Goal: Transaction & Acquisition: Book appointment/travel/reservation

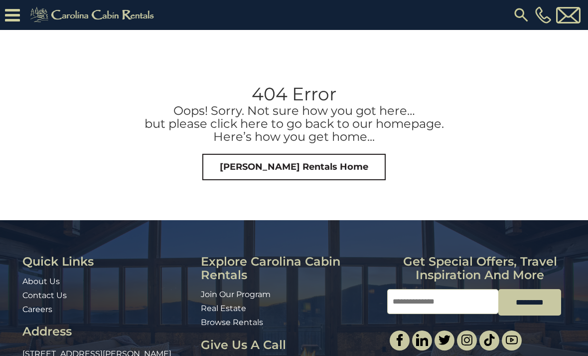
click at [348, 166] on link "Carolina Cabin Rentals Home" at bounding box center [294, 167] width 184 height 27
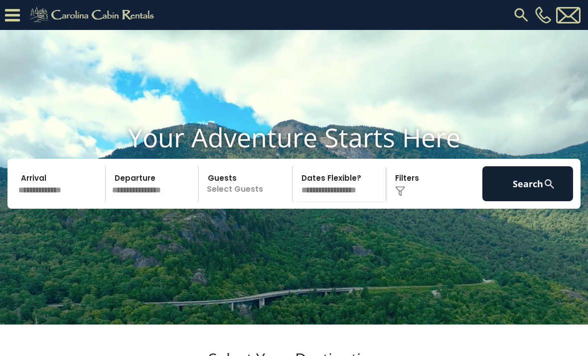
click at [66, 199] on input "text" at bounding box center [60, 183] width 91 height 35
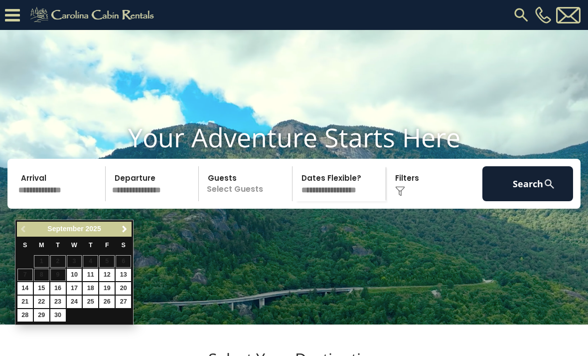
click at [129, 229] on link "Next" at bounding box center [124, 229] width 12 height 12
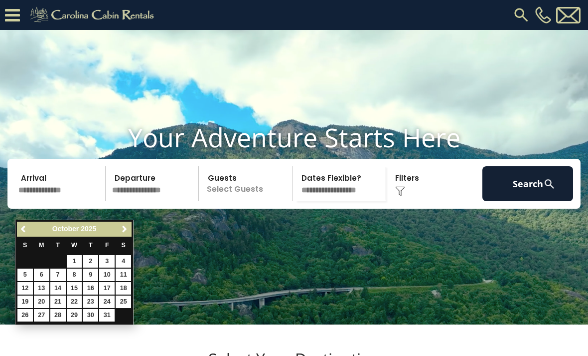
click at [98, 297] on link "23" at bounding box center [90, 301] width 15 height 12
type input "********"
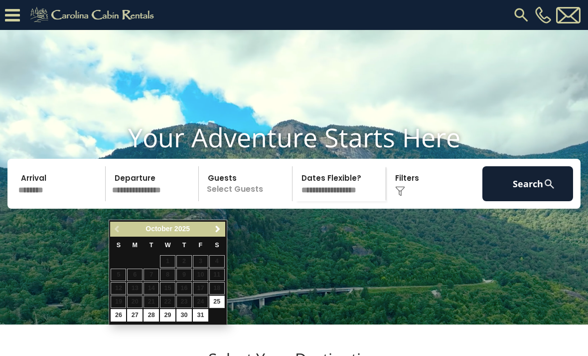
click at [120, 310] on link "26" at bounding box center [118, 315] width 15 height 12
type input "********"
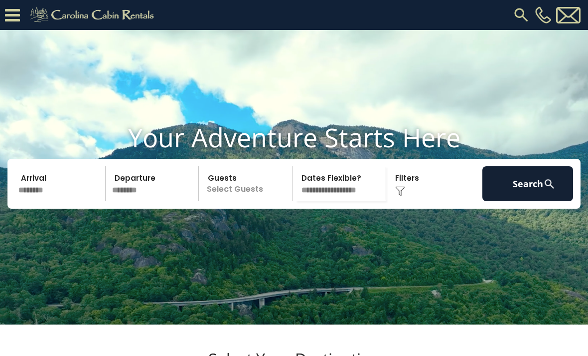
click at [263, 201] on p "Select Guests" at bounding box center [247, 183] width 90 height 35
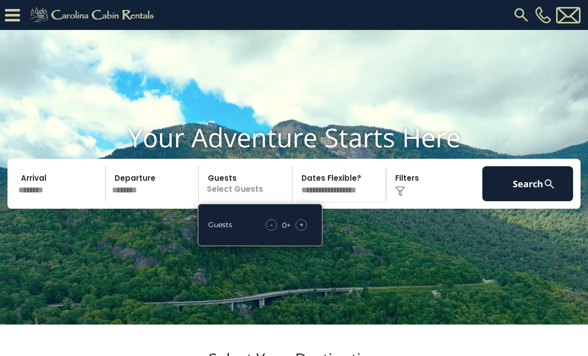
click at [312, 230] on div "- 0 + +" at bounding box center [286, 224] width 51 height 11
click at [305, 230] on div "+" at bounding box center [301, 224] width 11 height 11
click at [303, 229] on span "+" at bounding box center [302, 224] width 4 height 10
click at [305, 230] on div "+" at bounding box center [301, 224] width 11 height 11
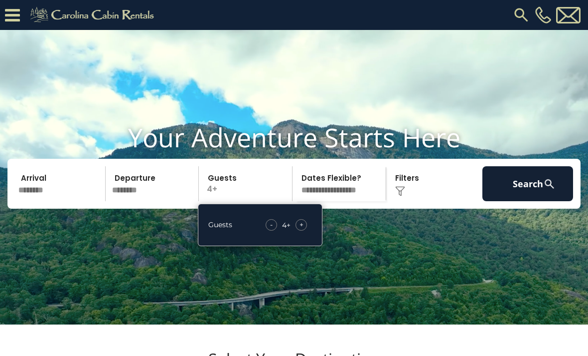
click at [305, 230] on div "+" at bounding box center [301, 224] width 11 height 11
click at [306, 230] on div "+" at bounding box center [301, 224] width 11 height 11
click at [305, 230] on div "+" at bounding box center [301, 224] width 11 height 11
click at [304, 230] on div "+" at bounding box center [301, 224] width 11 height 11
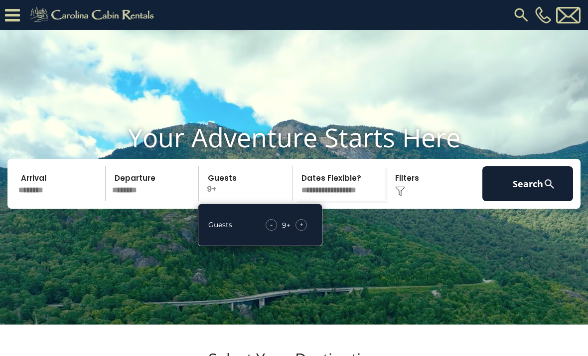
click at [359, 201] on select "**********" at bounding box center [341, 183] width 90 height 35
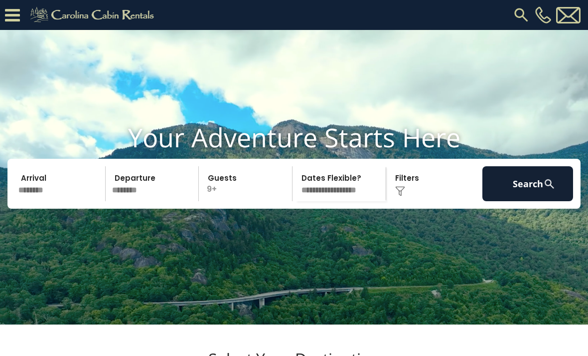
click at [415, 201] on div "Click to Choose" at bounding box center [434, 183] width 91 height 35
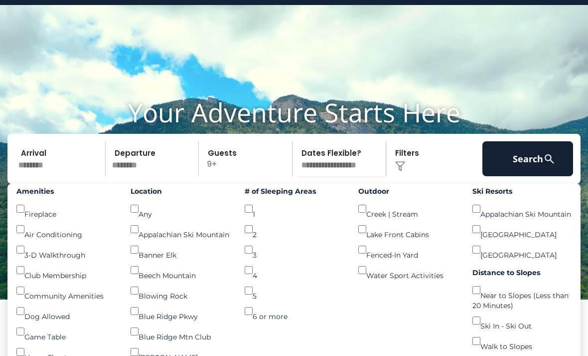
scroll to position [25, 0]
click at [530, 176] on button "Search" at bounding box center [528, 158] width 91 height 35
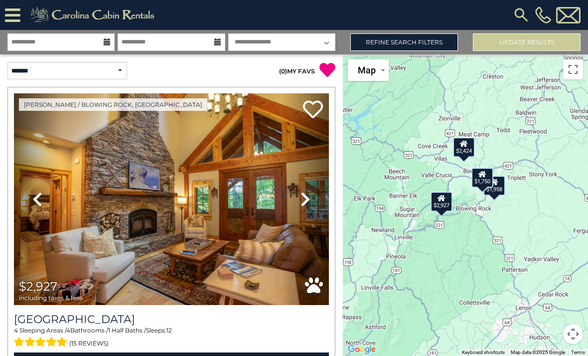
click at [410, 43] on link "Refine Search Filters" at bounding box center [405, 41] width 108 height 17
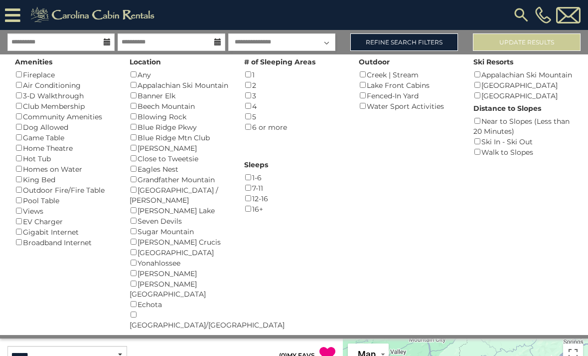
click at [254, 103] on div "4 ()" at bounding box center [294, 106] width 100 height 10
click at [536, 34] on button "Please Update Results" at bounding box center [527, 41] width 108 height 17
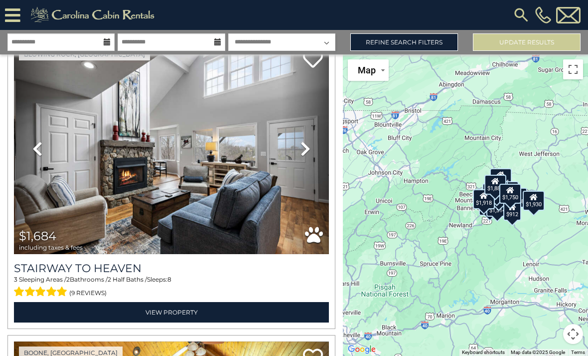
scroll to position [943, 0]
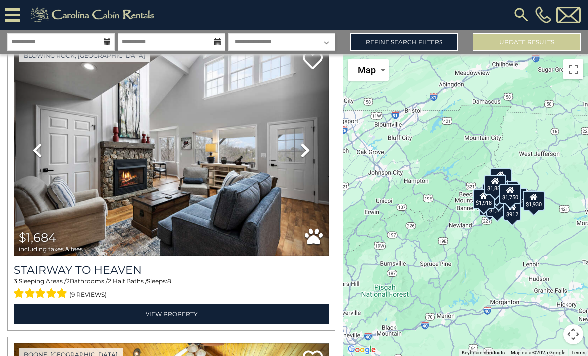
click at [519, 16] on img at bounding box center [522, 15] width 18 height 18
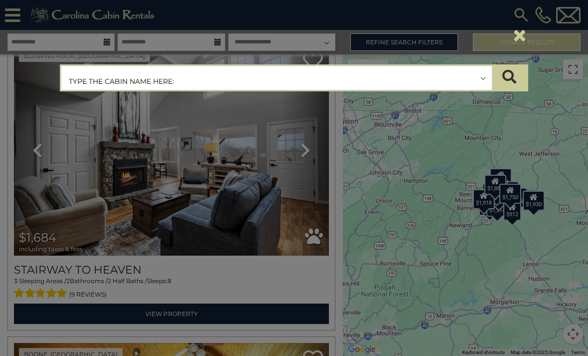
click at [183, 83] on input "text" at bounding box center [276, 78] width 431 height 25
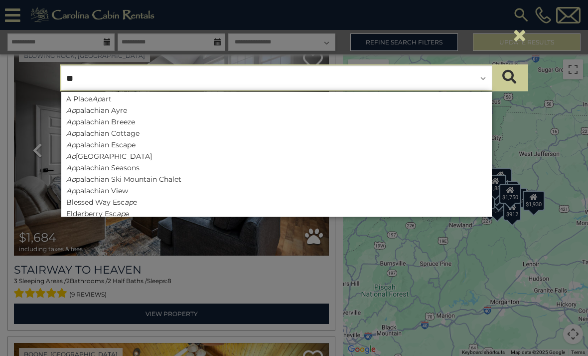
type input "***"
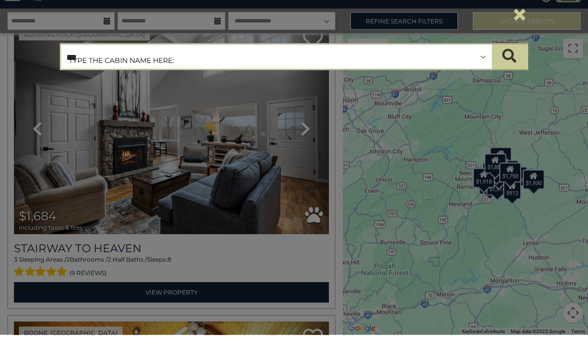
click at [174, 66] on input "***" at bounding box center [276, 78] width 431 height 25
click at [510, 70] on icon "submit" at bounding box center [510, 77] width 14 height 14
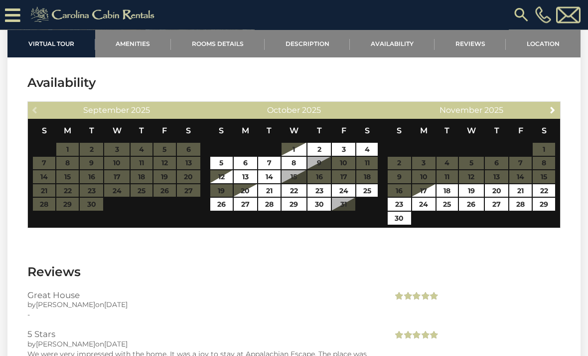
scroll to position [1829, 0]
click at [320, 188] on link "23" at bounding box center [319, 190] width 23 height 13
type input "**********"
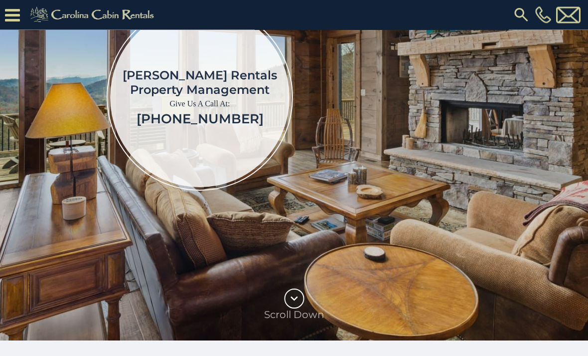
scroll to position [174, 0]
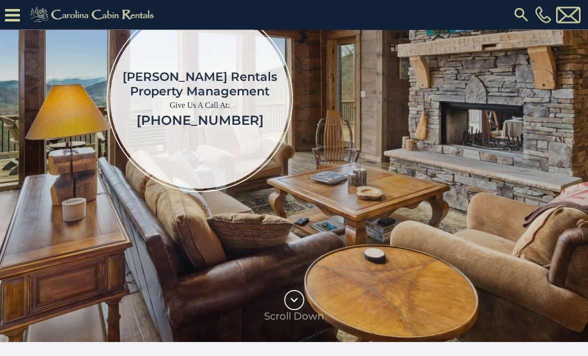
click at [19, 13] on icon at bounding box center [12, 14] width 15 height 17
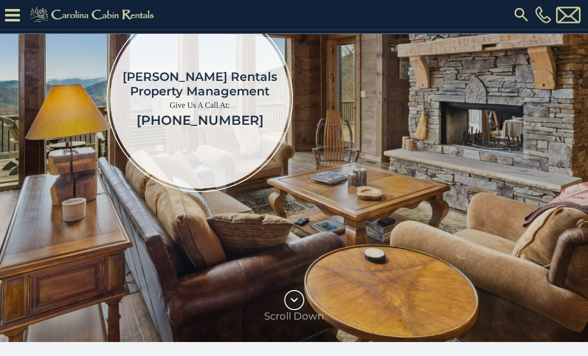
scroll to position [174, 0]
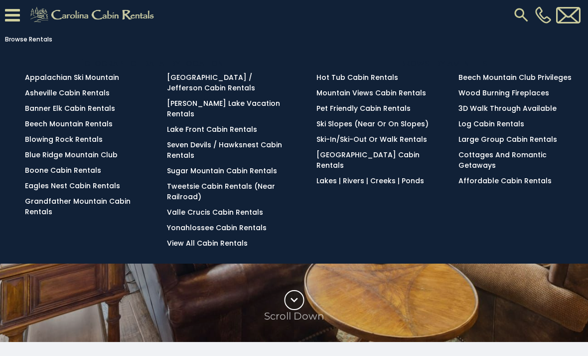
click at [94, 142] on link "Blowing Rock Rentals" at bounding box center [64, 139] width 78 height 10
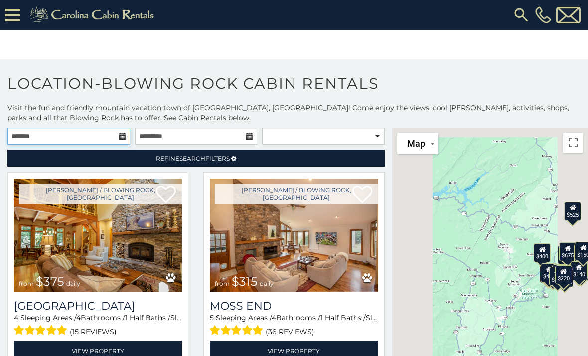
click at [107, 136] on input "text" at bounding box center [68, 136] width 123 height 17
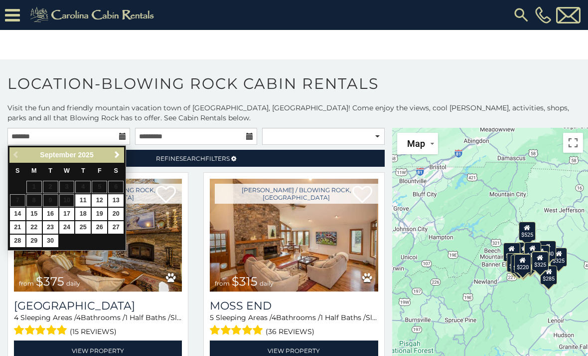
click at [119, 153] on span "Next" at bounding box center [117, 155] width 8 height 8
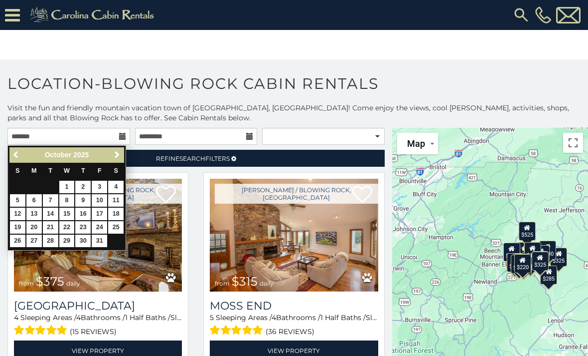
click at [87, 224] on link "23" at bounding box center [82, 227] width 15 height 12
type input "**********"
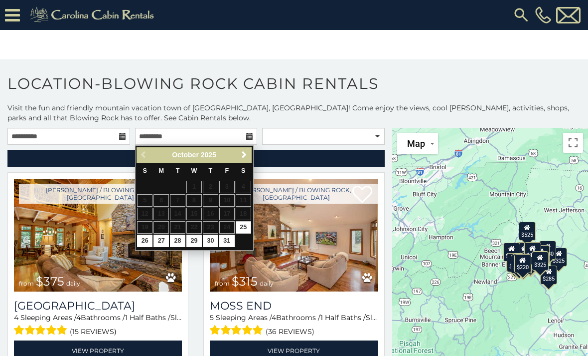
click at [149, 241] on link "26" at bounding box center [144, 240] width 15 height 12
type input "**********"
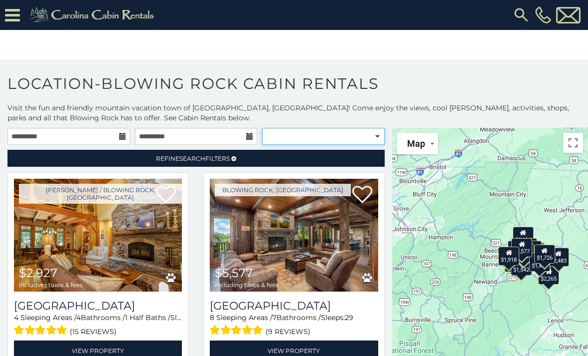
click at [367, 144] on select "**********" at bounding box center [323, 136] width 123 height 17
select select "**********"
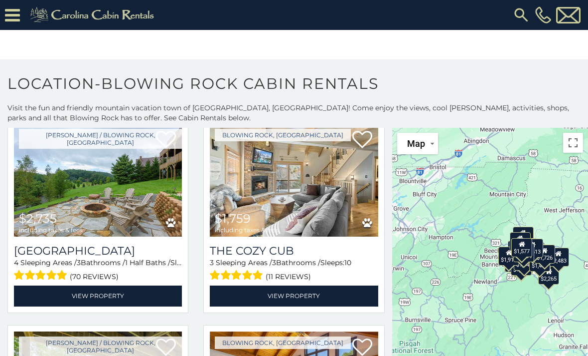
scroll to position [677, 0]
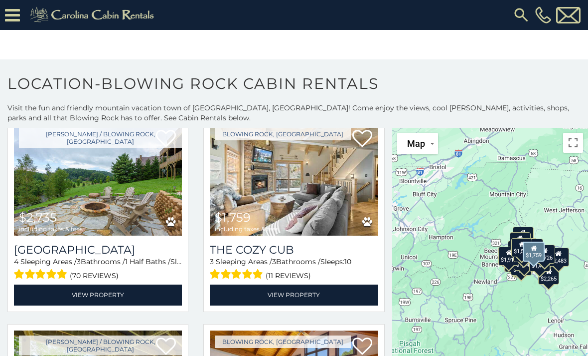
click at [300, 200] on img at bounding box center [294, 179] width 168 height 113
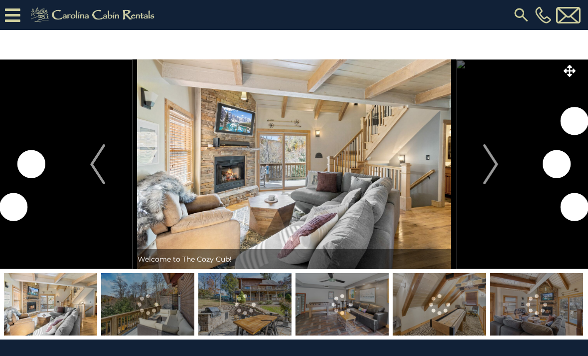
click at [495, 163] on img "Next" at bounding box center [490, 164] width 15 height 40
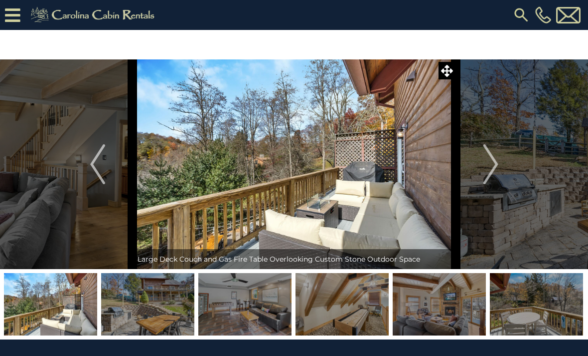
click at [493, 168] on img "Next" at bounding box center [490, 164] width 15 height 40
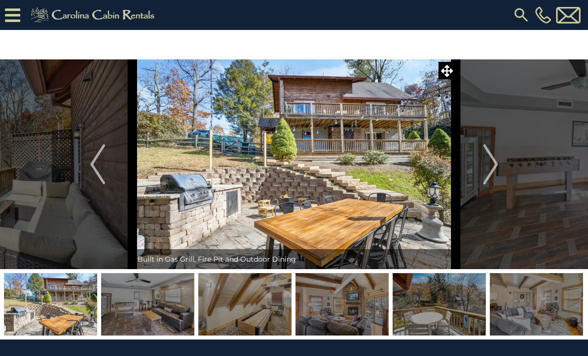
click at [494, 173] on img "Next" at bounding box center [490, 164] width 15 height 40
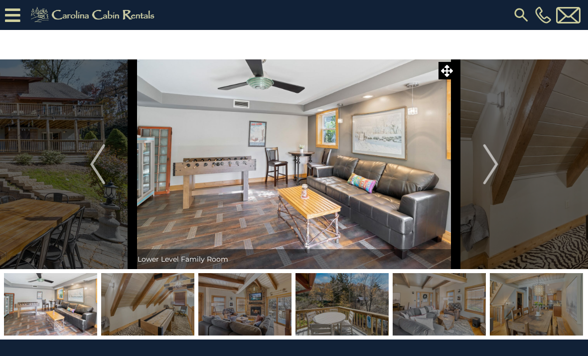
click at [492, 168] on img "Next" at bounding box center [490, 164] width 15 height 40
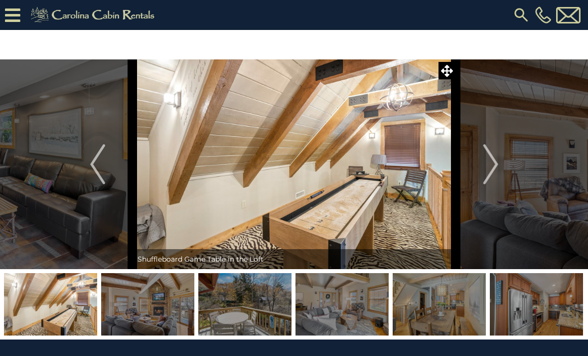
click at [493, 167] on img "Next" at bounding box center [490, 164] width 15 height 40
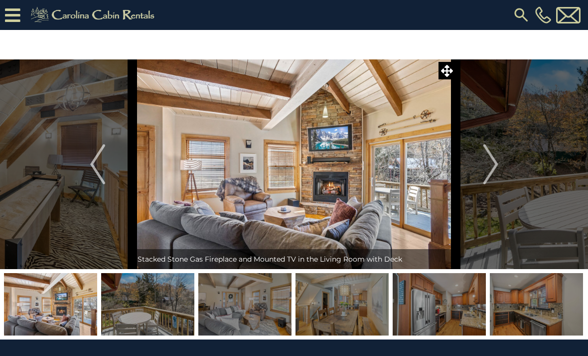
click at [495, 171] on img "Next" at bounding box center [490, 164] width 15 height 40
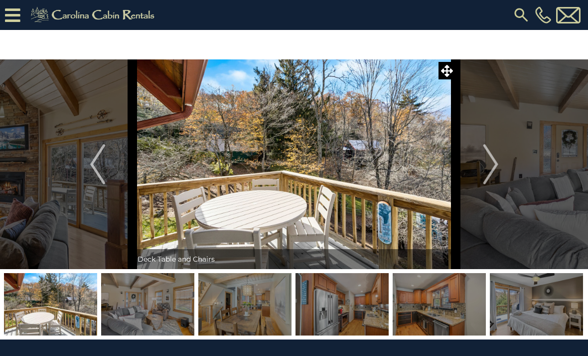
click at [493, 174] on img "Next" at bounding box center [490, 164] width 15 height 40
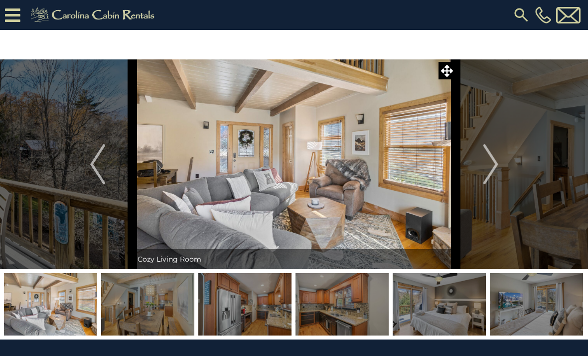
click at [492, 176] on img "Next" at bounding box center [490, 164] width 15 height 40
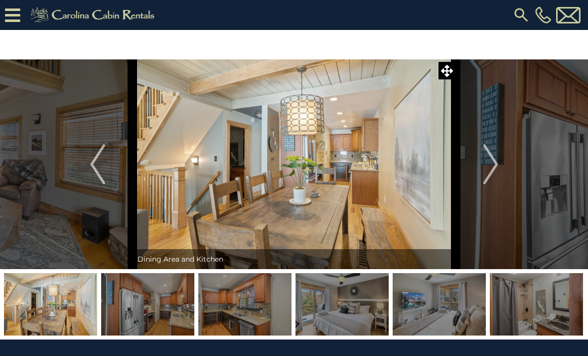
click at [490, 174] on img "Next" at bounding box center [490, 164] width 15 height 40
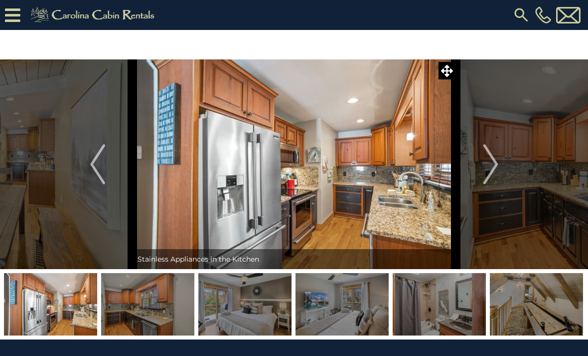
click at [490, 177] on img "Next" at bounding box center [490, 164] width 15 height 40
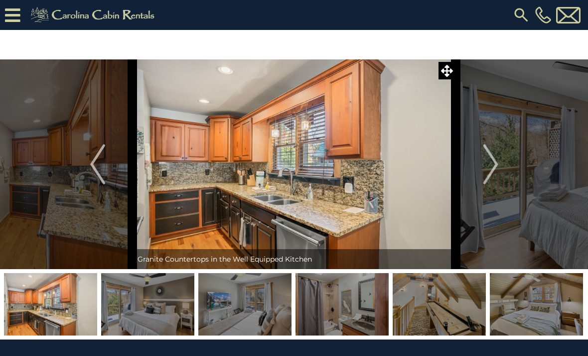
click at [487, 174] on img "Next" at bounding box center [490, 164] width 15 height 40
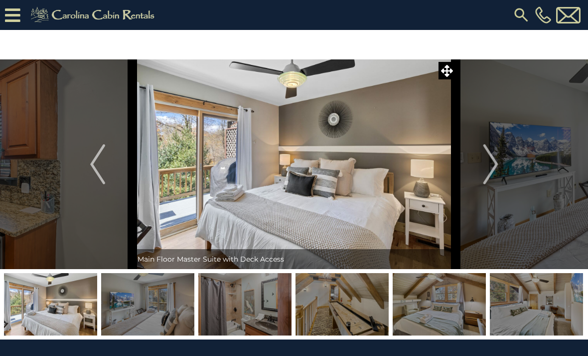
click at [491, 172] on img "Next" at bounding box center [490, 164] width 15 height 40
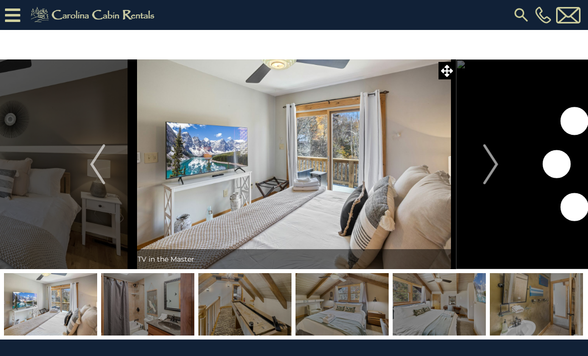
click at [491, 173] on img "Next" at bounding box center [490, 164] width 15 height 40
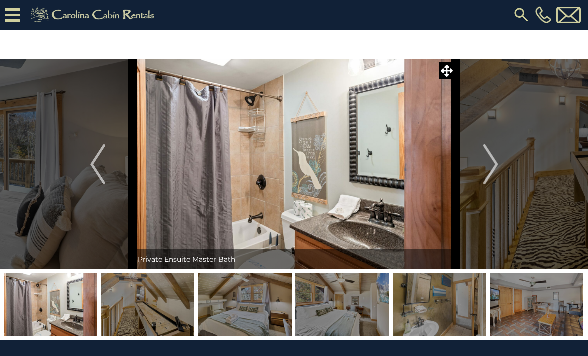
click at [485, 177] on img "Next" at bounding box center [490, 164] width 15 height 40
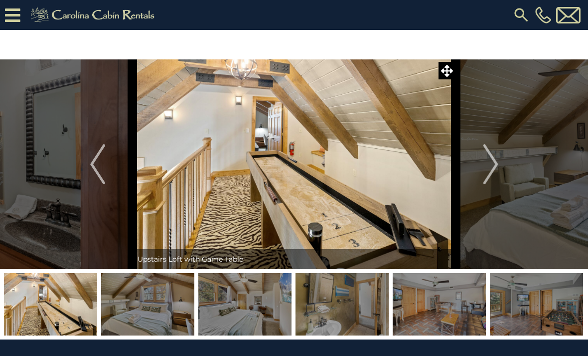
click at [488, 175] on img "Next" at bounding box center [490, 164] width 15 height 40
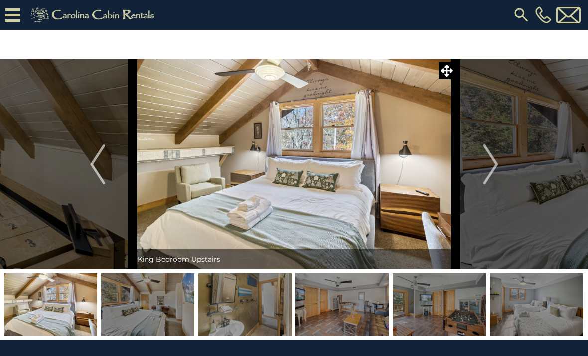
click at [490, 174] on img "Next" at bounding box center [490, 164] width 15 height 40
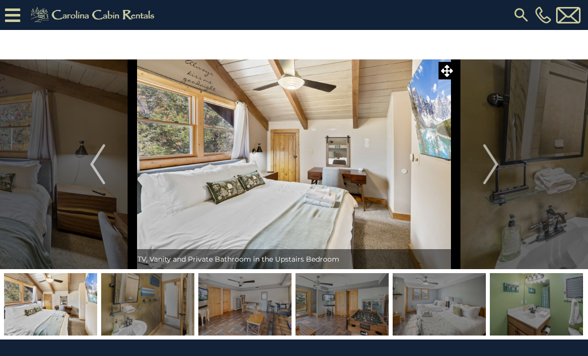
click at [487, 175] on img "Next" at bounding box center [490, 164] width 15 height 40
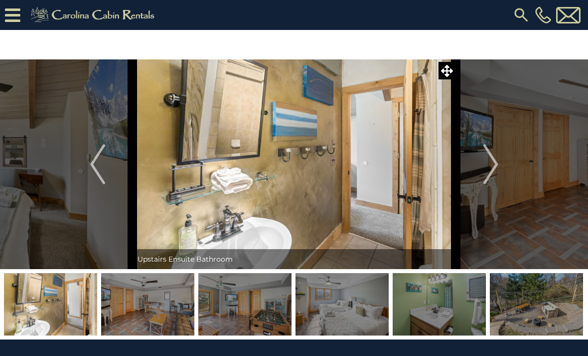
click at [490, 176] on img "Next" at bounding box center [490, 164] width 15 height 40
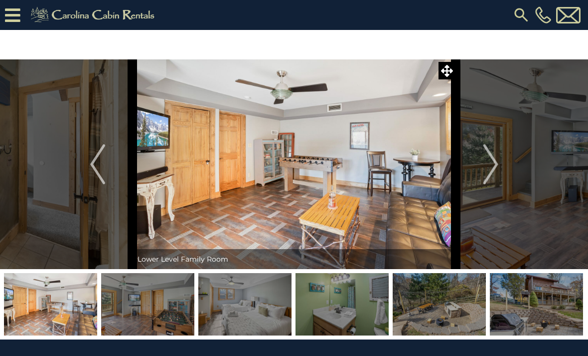
click at [489, 176] on img "Next" at bounding box center [490, 164] width 15 height 40
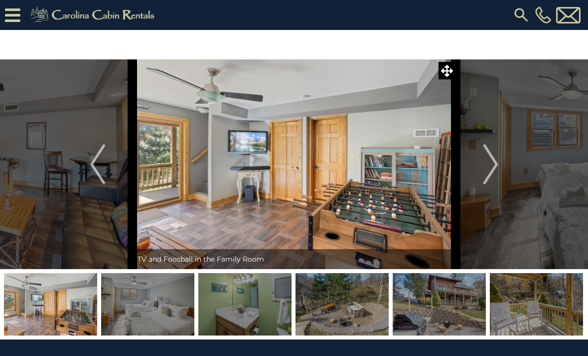
click at [489, 176] on img "Next" at bounding box center [490, 164] width 15 height 40
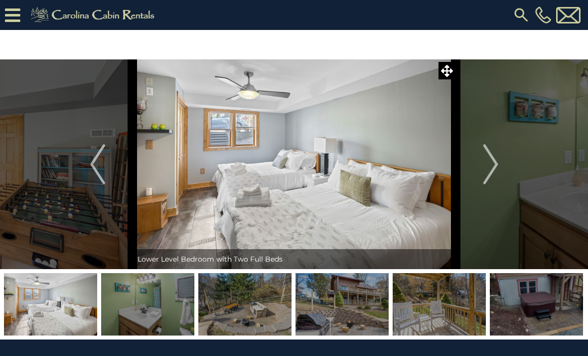
click at [490, 177] on img "Next" at bounding box center [490, 164] width 15 height 40
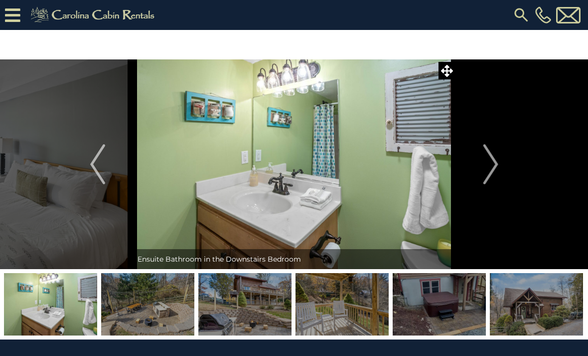
click at [488, 175] on img "Next" at bounding box center [490, 164] width 15 height 40
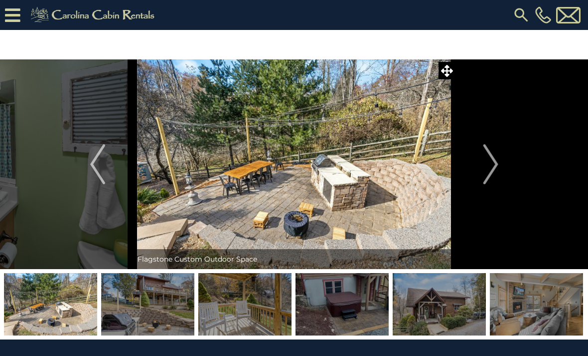
click at [487, 183] on img "Next" at bounding box center [490, 164] width 15 height 40
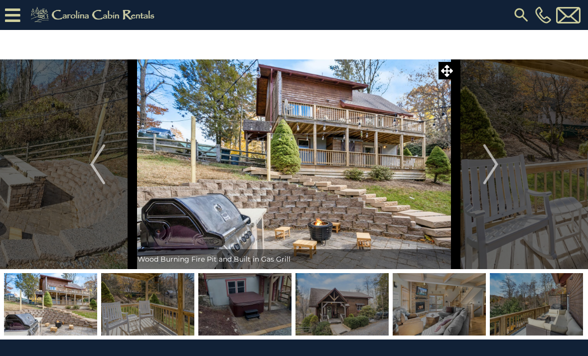
click at [485, 179] on img "Next" at bounding box center [490, 164] width 15 height 40
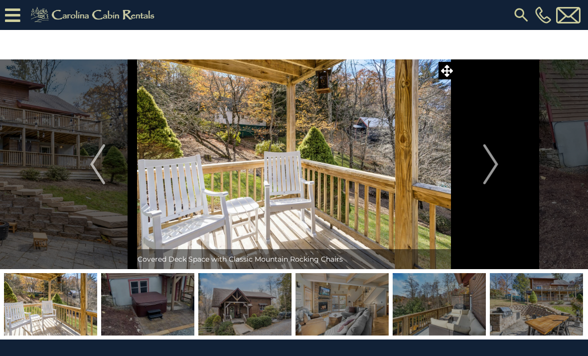
click at [484, 177] on img "Next" at bounding box center [490, 164] width 15 height 40
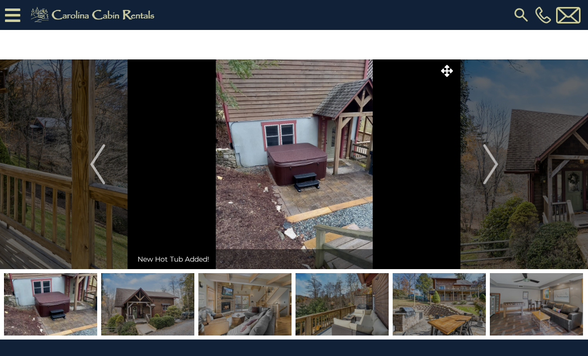
click at [482, 175] on button "Next" at bounding box center [491, 163] width 70 height 209
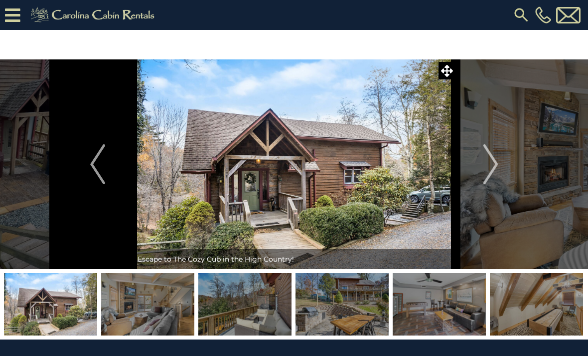
click at [483, 178] on button "Next" at bounding box center [491, 163] width 70 height 209
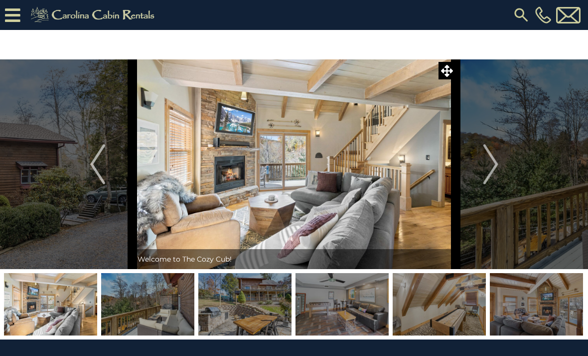
click at [484, 180] on img "Next" at bounding box center [490, 164] width 15 height 40
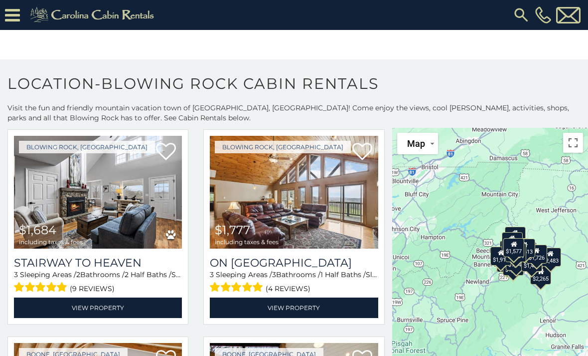
scroll to position [1079, 0]
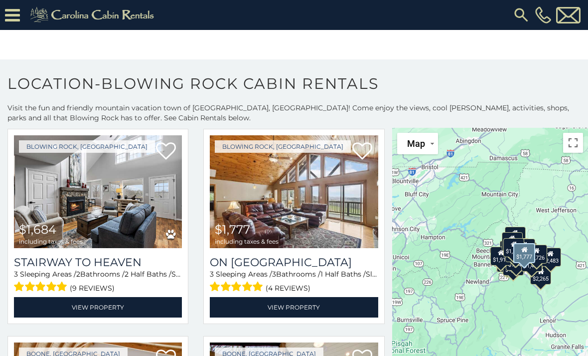
click at [303, 214] on img at bounding box center [294, 191] width 168 height 113
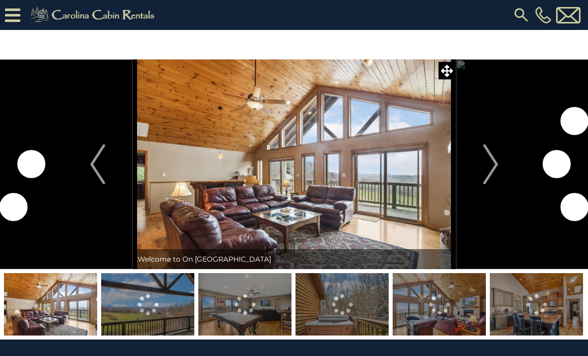
click at [497, 167] on img "Next" at bounding box center [490, 164] width 15 height 40
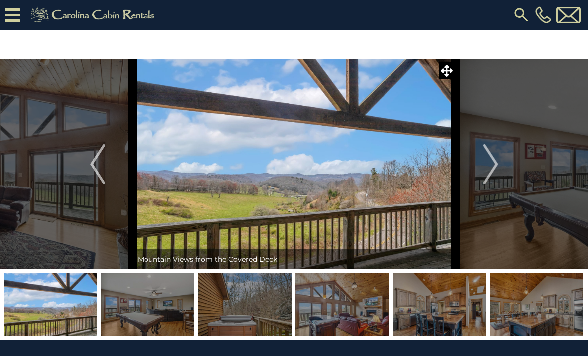
click at [484, 173] on img "Next" at bounding box center [490, 164] width 15 height 40
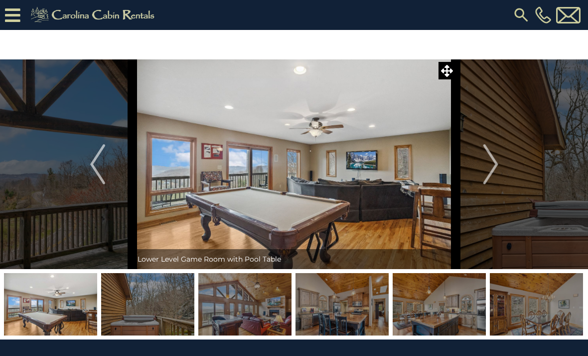
click at [489, 179] on img "Next" at bounding box center [490, 164] width 15 height 40
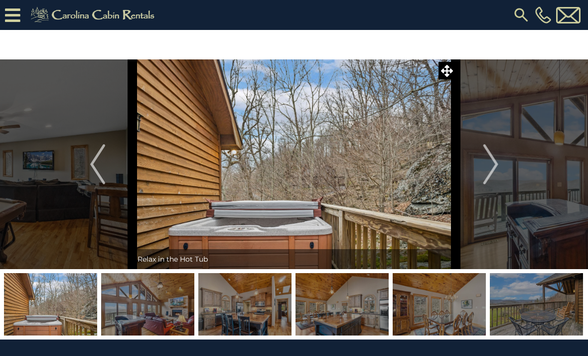
click at [484, 179] on img "Next" at bounding box center [490, 164] width 15 height 40
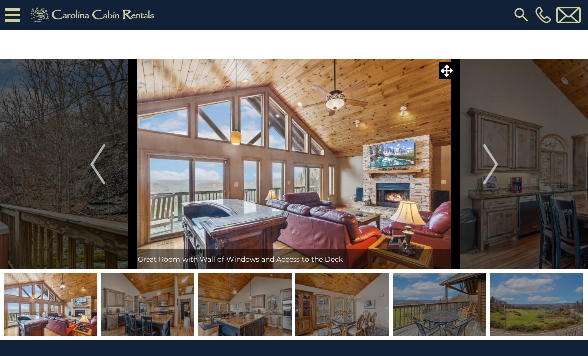
click at [483, 177] on button "Next" at bounding box center [491, 163] width 70 height 209
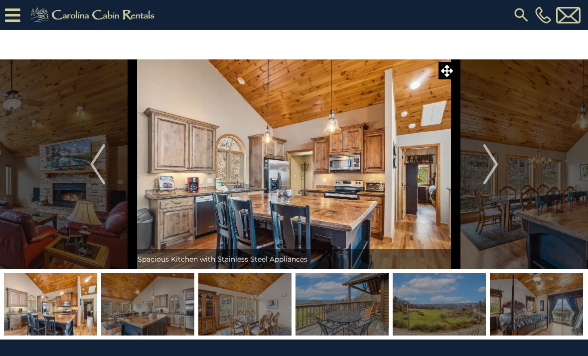
click at [484, 176] on img "Next" at bounding box center [490, 164] width 15 height 40
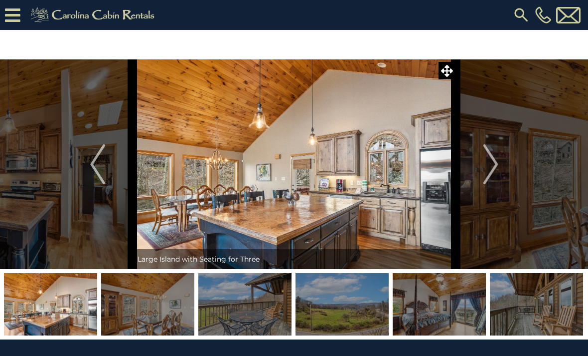
click at [488, 174] on img "Next" at bounding box center [490, 164] width 15 height 40
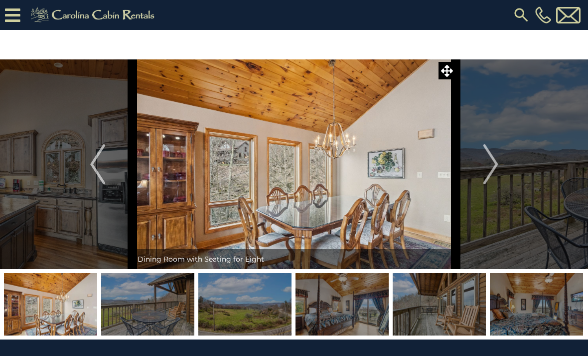
click at [488, 169] on img "Next" at bounding box center [490, 164] width 15 height 40
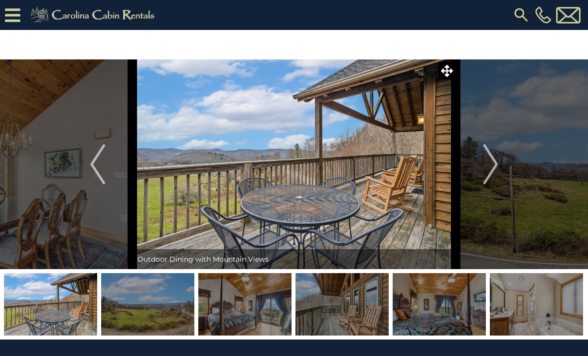
click at [494, 170] on img "Next" at bounding box center [490, 164] width 15 height 40
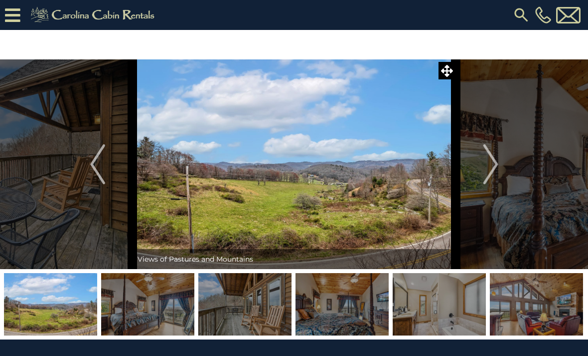
click at [493, 175] on img "Next" at bounding box center [490, 164] width 15 height 40
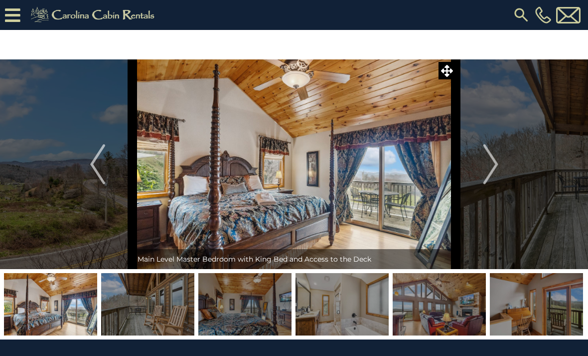
click at [492, 170] on img "Next" at bounding box center [490, 164] width 15 height 40
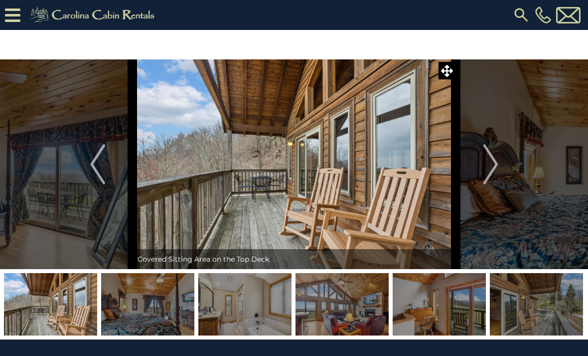
click at [490, 171] on img "Next" at bounding box center [490, 164] width 15 height 40
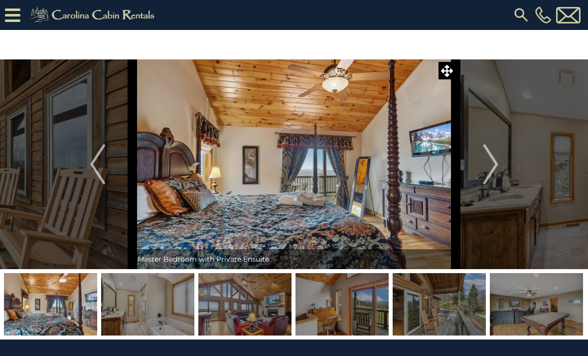
click at [490, 173] on img "Next" at bounding box center [490, 164] width 15 height 40
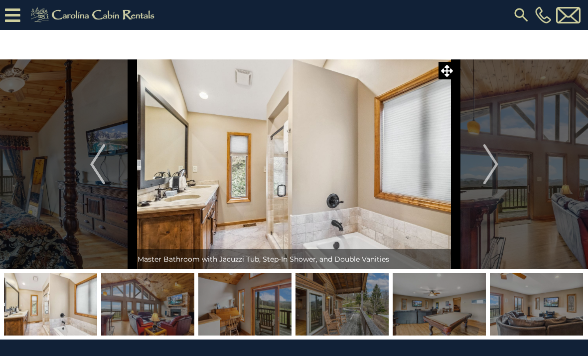
click at [488, 171] on img "Next" at bounding box center [490, 164] width 15 height 40
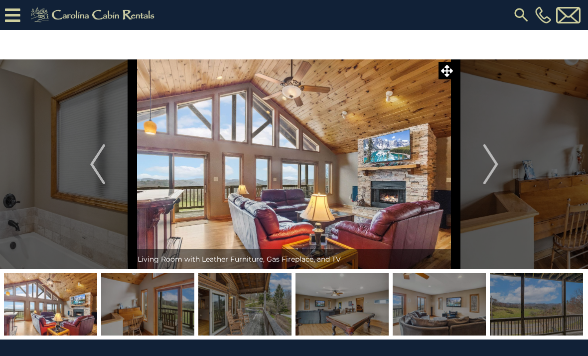
click at [492, 174] on img "Next" at bounding box center [490, 164] width 15 height 40
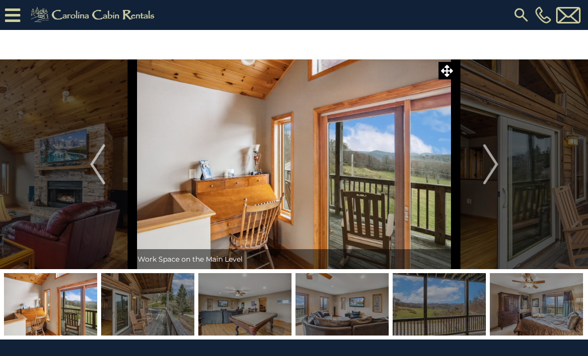
click at [489, 169] on img "Next" at bounding box center [490, 164] width 15 height 40
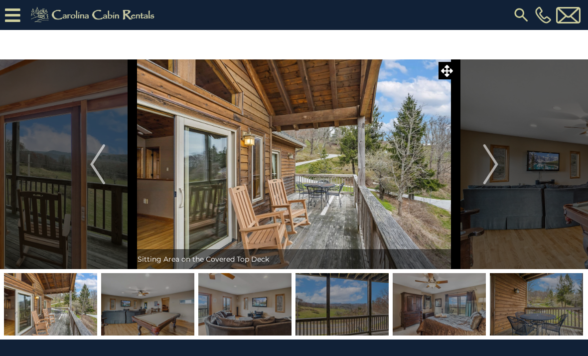
click at [489, 171] on img "Next" at bounding box center [490, 164] width 15 height 40
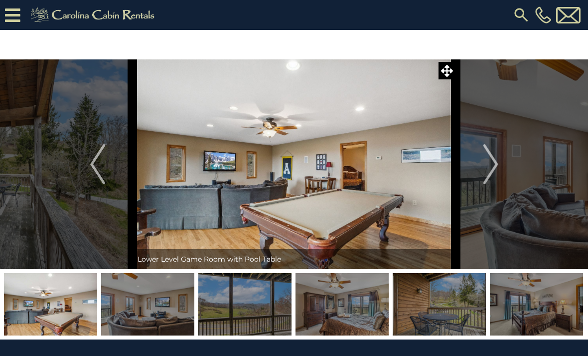
click at [487, 171] on img "Next" at bounding box center [490, 164] width 15 height 40
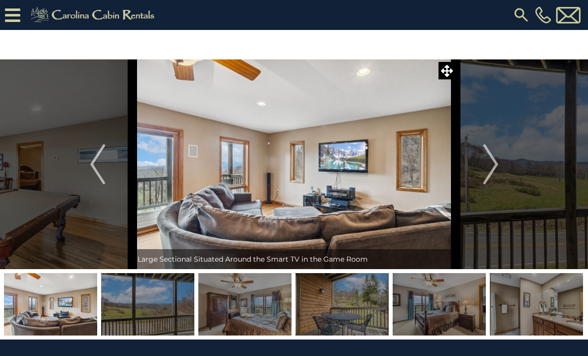
click at [486, 170] on img "Next" at bounding box center [490, 164] width 15 height 40
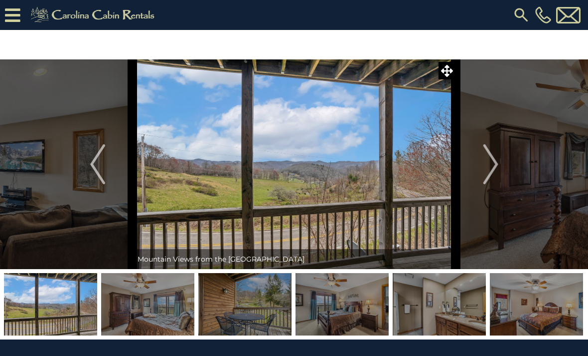
click at [487, 173] on img "Next" at bounding box center [490, 164] width 15 height 40
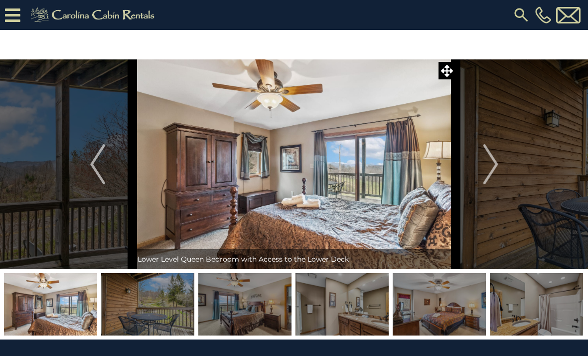
click at [486, 168] on img "Next" at bounding box center [490, 164] width 15 height 40
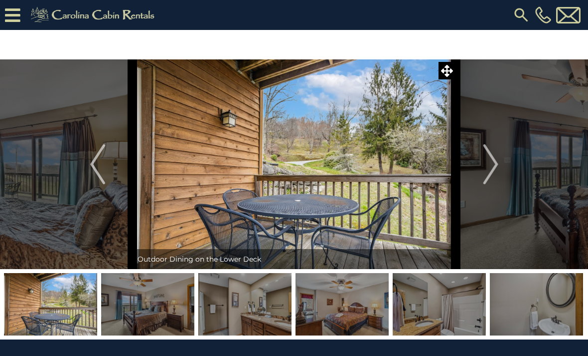
click at [485, 175] on img "Next" at bounding box center [490, 164] width 15 height 40
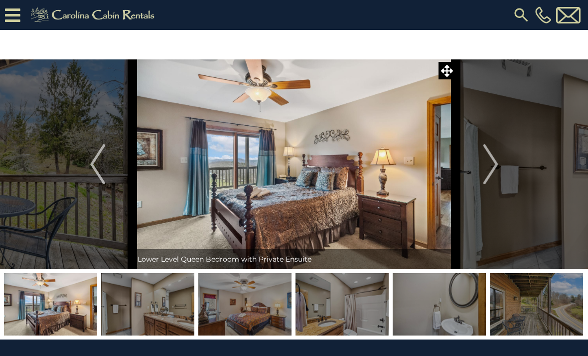
click at [482, 169] on button "Next" at bounding box center [491, 163] width 70 height 209
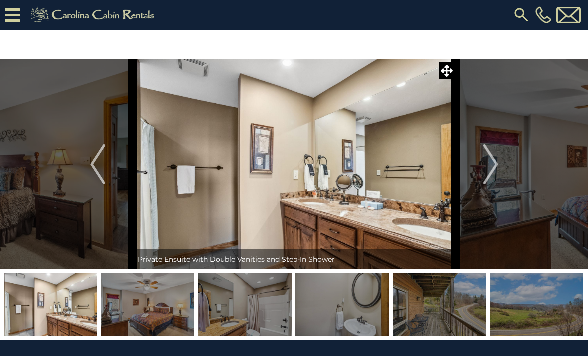
click at [482, 171] on button "Next" at bounding box center [491, 163] width 70 height 209
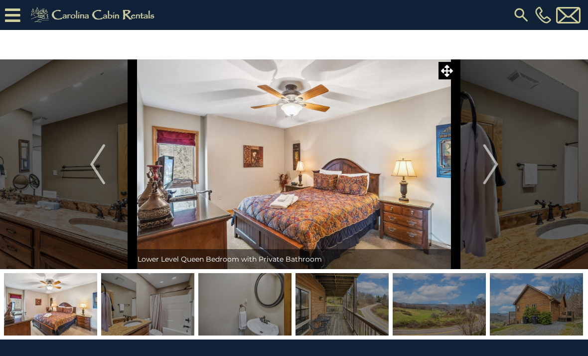
click at [478, 166] on button "Next" at bounding box center [491, 163] width 70 height 209
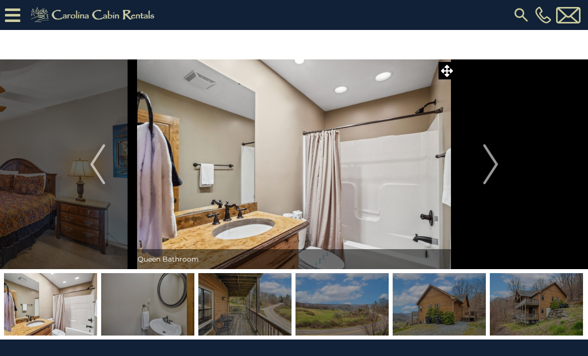
click at [478, 166] on button "Next" at bounding box center [491, 163] width 70 height 209
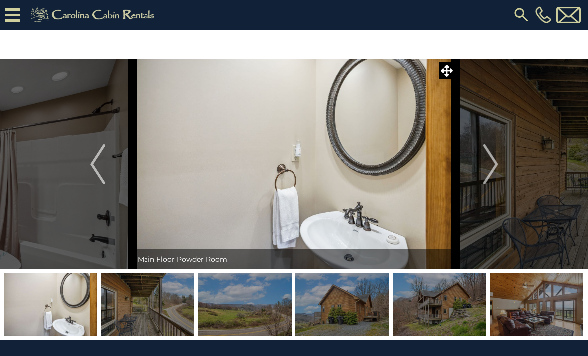
click at [477, 171] on button "Next" at bounding box center [491, 163] width 70 height 209
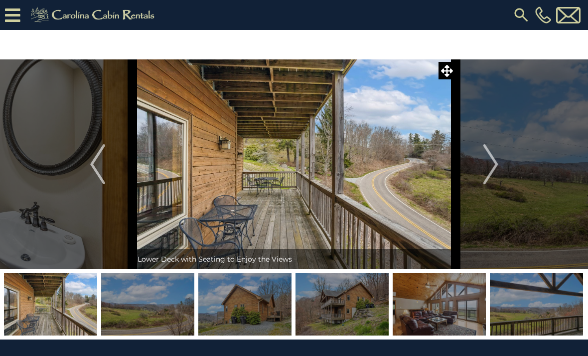
click at [481, 171] on button "Next" at bounding box center [491, 163] width 70 height 209
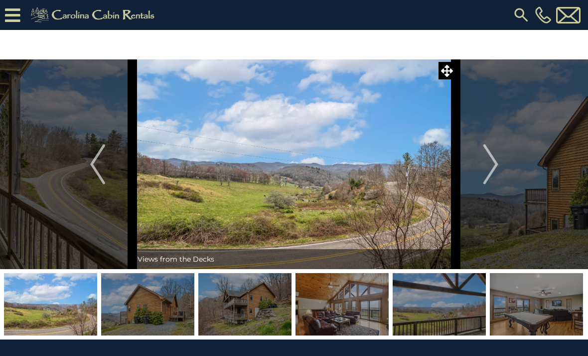
click at [481, 172] on button "Next" at bounding box center [491, 163] width 70 height 209
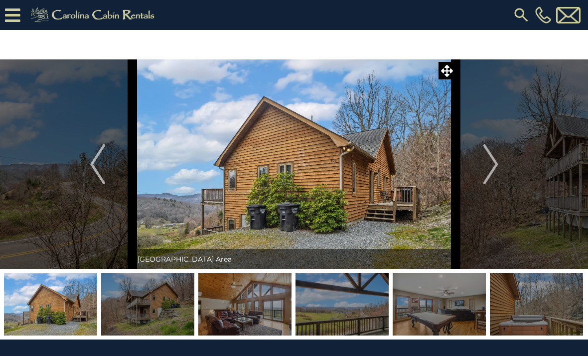
click at [480, 171] on button "Next" at bounding box center [491, 163] width 70 height 209
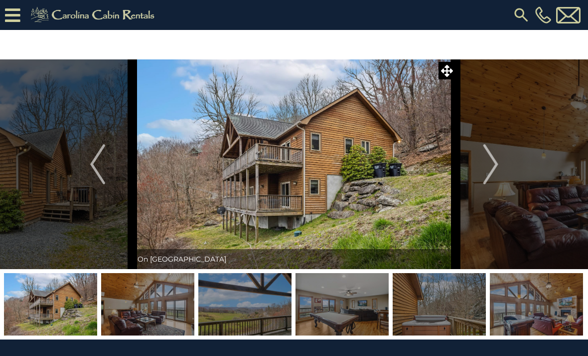
click at [480, 169] on button "Next" at bounding box center [491, 163] width 70 height 209
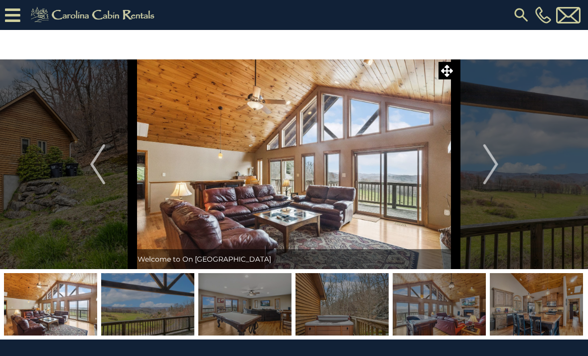
click at [478, 169] on button "Next" at bounding box center [491, 163] width 70 height 209
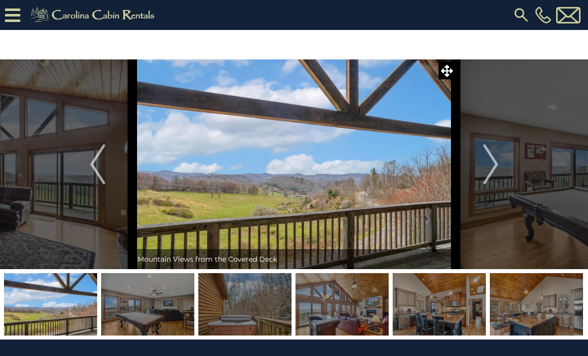
click at [478, 169] on button "Next" at bounding box center [491, 163] width 70 height 209
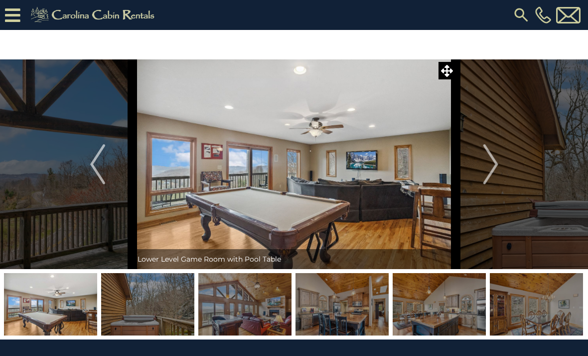
click at [478, 173] on button "Next" at bounding box center [491, 163] width 70 height 209
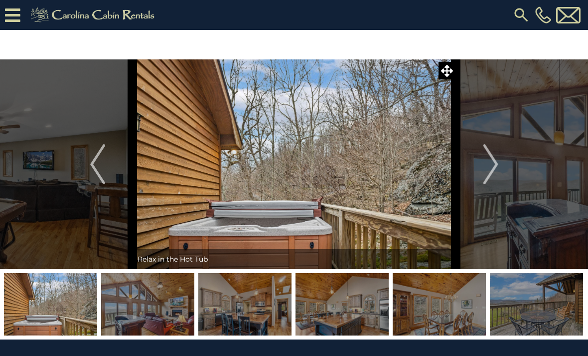
click at [476, 172] on button "Next" at bounding box center [491, 163] width 70 height 209
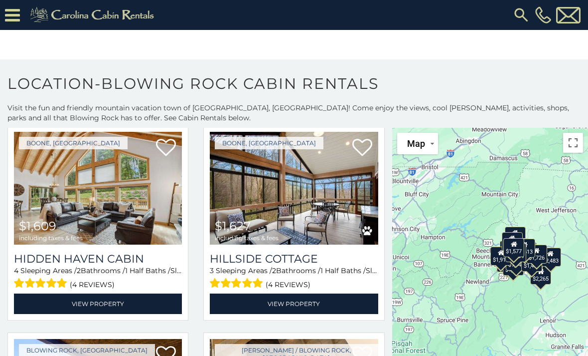
scroll to position [1289, 0]
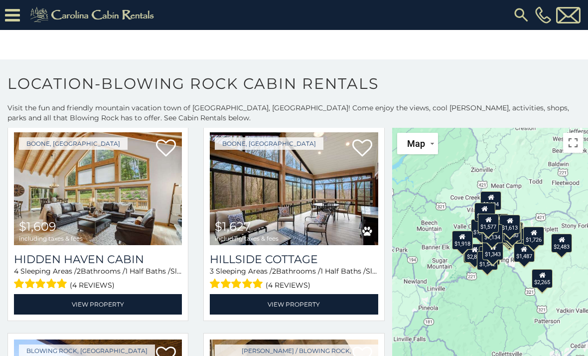
click at [572, 146] on button "Toggle fullscreen view" at bounding box center [573, 143] width 20 height 20
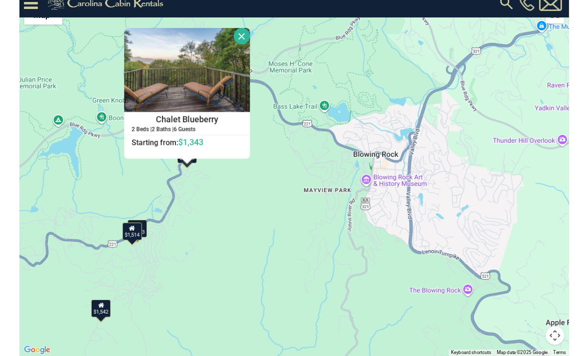
scroll to position [0, 0]
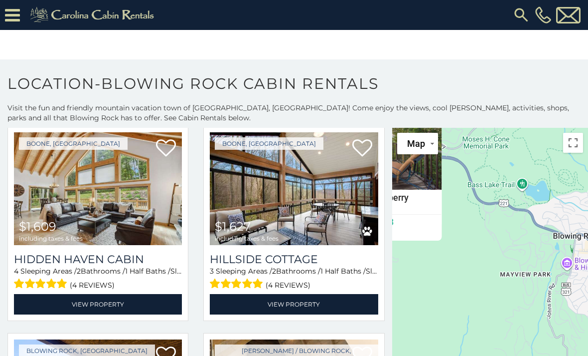
click at [573, 141] on button "Toggle fullscreen view" at bounding box center [573, 143] width 20 height 20
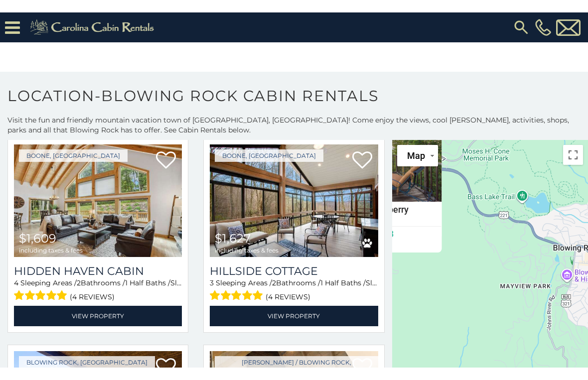
scroll to position [12, 0]
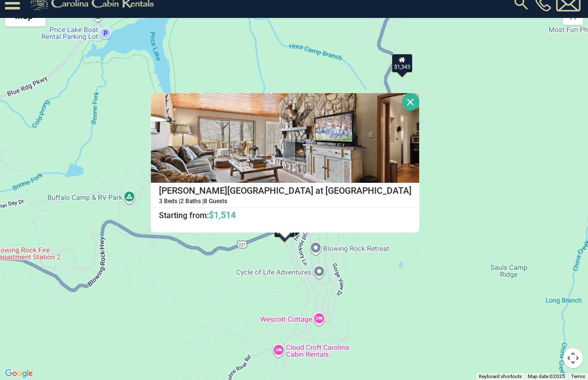
click at [420, 101] on button "Close" at bounding box center [410, 101] width 17 height 17
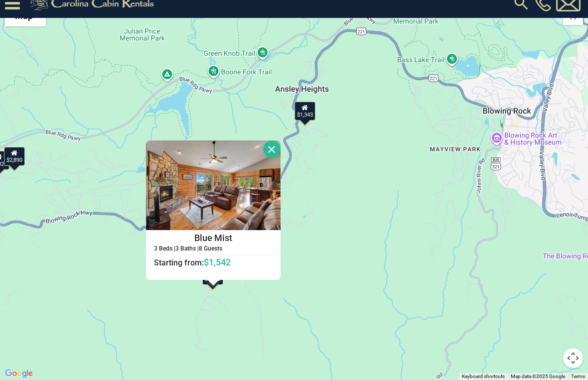
click at [281, 151] on button "Close" at bounding box center [271, 149] width 17 height 17
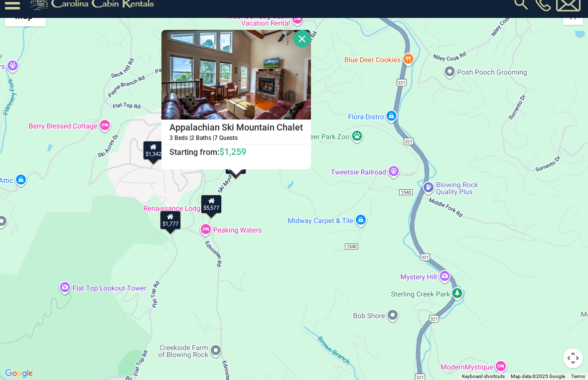
click at [311, 40] on button "Close" at bounding box center [302, 38] width 17 height 17
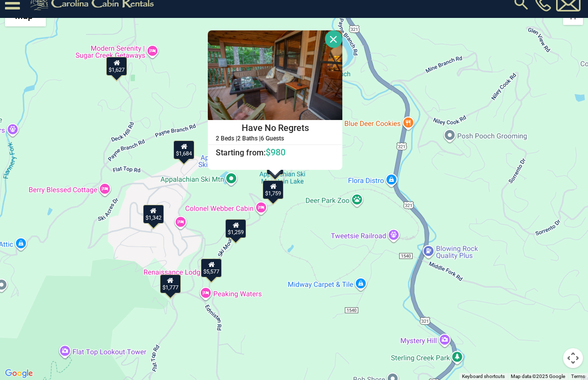
click at [343, 46] on button "Close" at bounding box center [333, 38] width 17 height 17
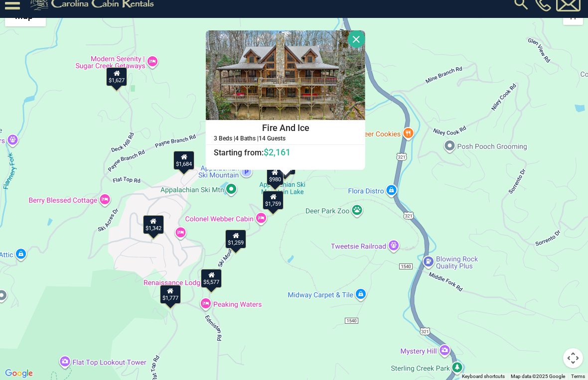
click at [366, 41] on button "Close" at bounding box center [356, 38] width 17 height 17
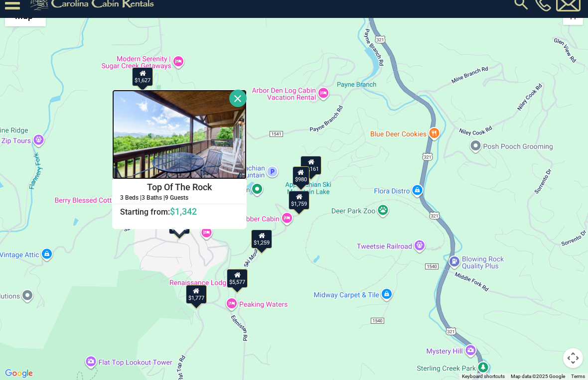
click at [229, 142] on img at bounding box center [179, 135] width 135 height 90
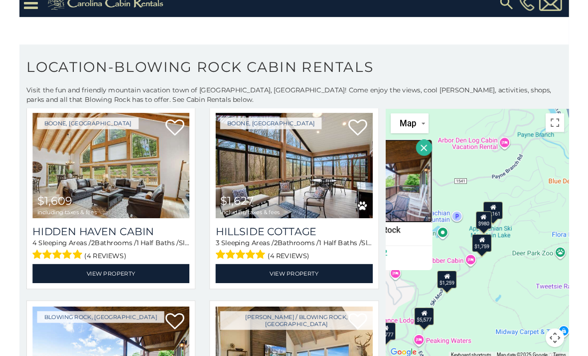
scroll to position [0, 0]
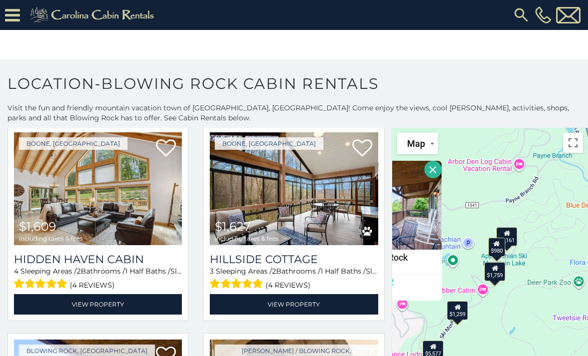
click at [576, 142] on button "Toggle fullscreen view" at bounding box center [573, 143] width 20 height 20
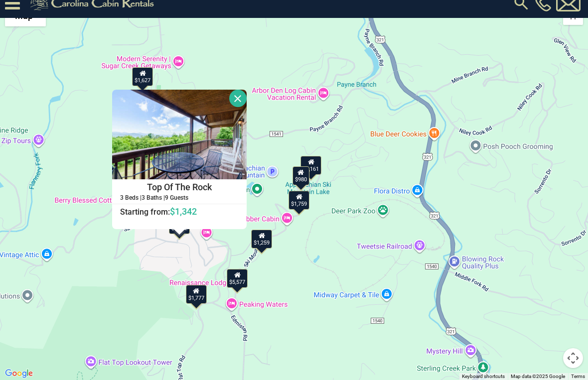
click at [247, 105] on button "Close" at bounding box center [237, 98] width 17 height 17
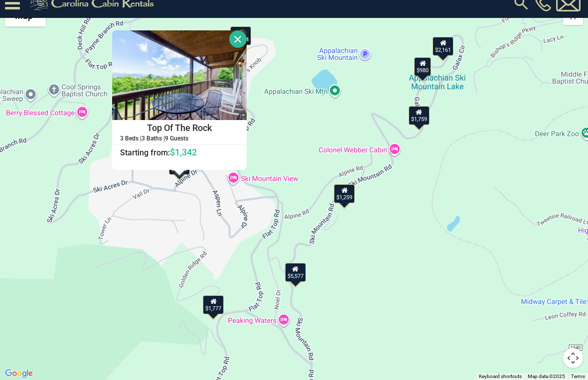
click at [247, 44] on button "Close" at bounding box center [237, 38] width 17 height 17
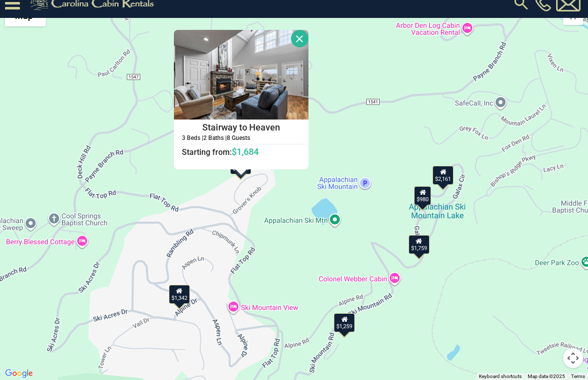
click at [309, 37] on button "Close" at bounding box center [299, 38] width 17 height 17
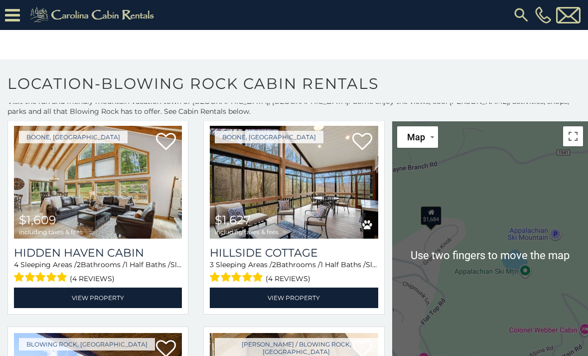
scroll to position [7, 0]
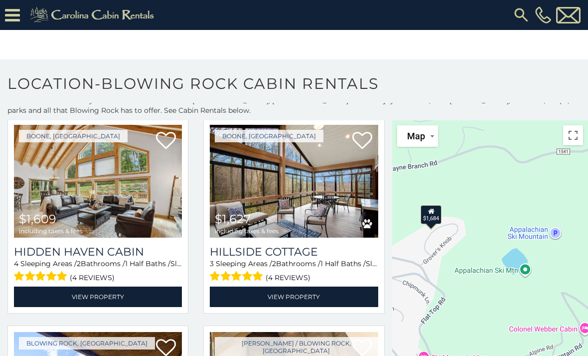
click at [437, 214] on div "$1,684" at bounding box center [431, 214] width 21 height 19
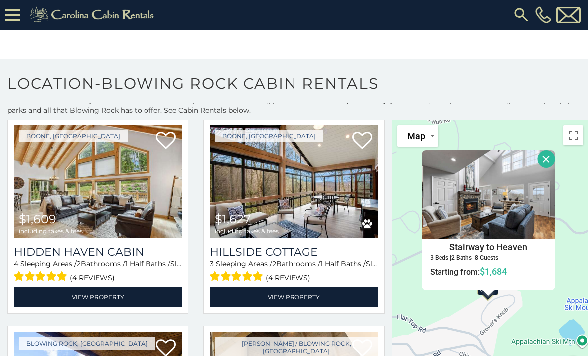
click at [547, 160] on button "Close" at bounding box center [546, 158] width 17 height 17
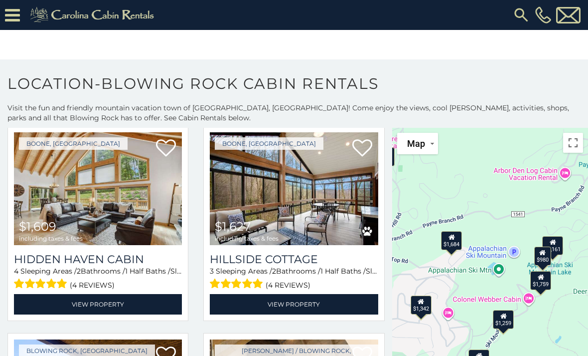
scroll to position [0, 0]
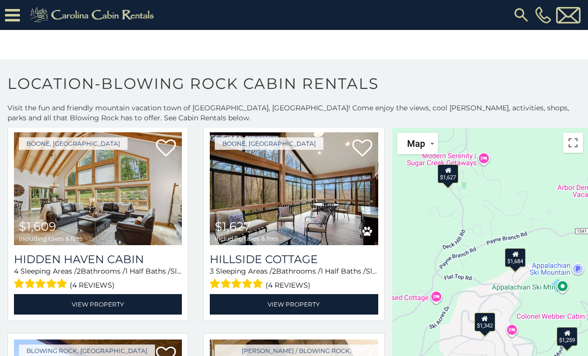
click at [449, 177] on div "$1,627" at bounding box center [448, 173] width 21 height 19
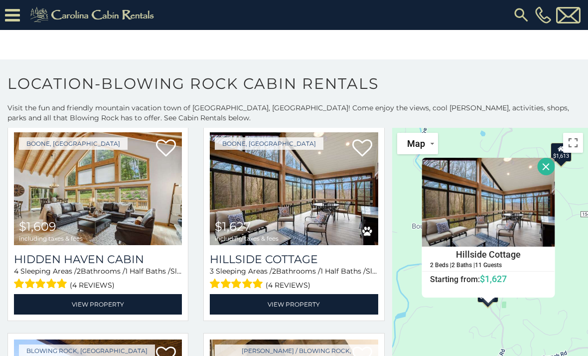
click at [548, 167] on button "Close" at bounding box center [546, 166] width 17 height 17
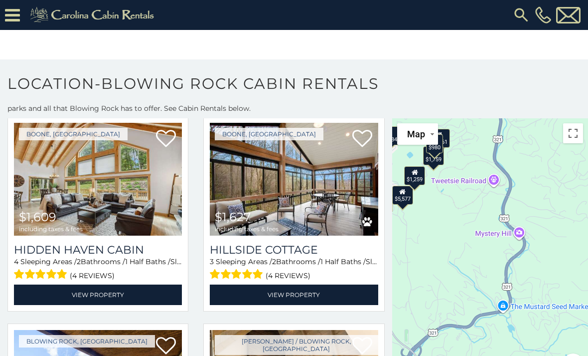
scroll to position [9, 0]
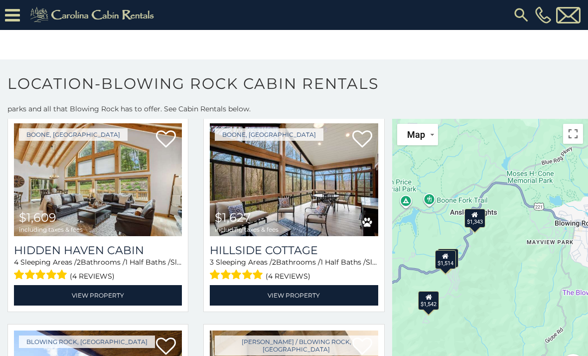
click at [478, 226] on div "$1,343" at bounding box center [475, 217] width 21 height 19
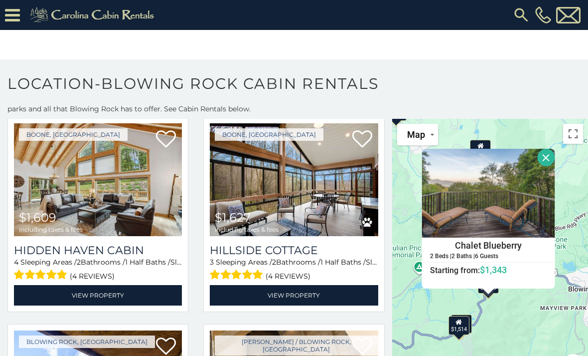
click at [546, 159] on button "Close" at bounding box center [546, 157] width 17 height 17
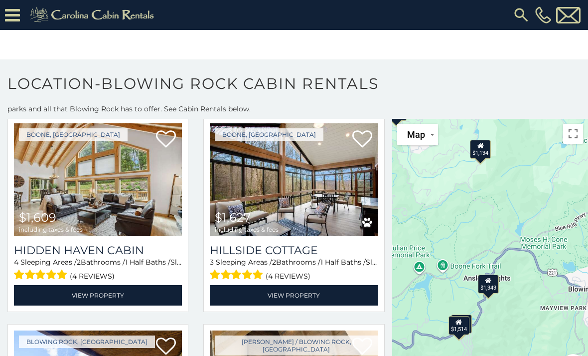
click at [463, 326] on div "$1,514" at bounding box center [459, 324] width 21 height 19
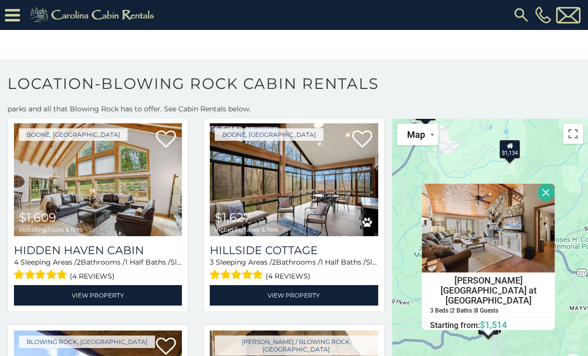
click at [547, 200] on button "Close" at bounding box center [546, 191] width 17 height 17
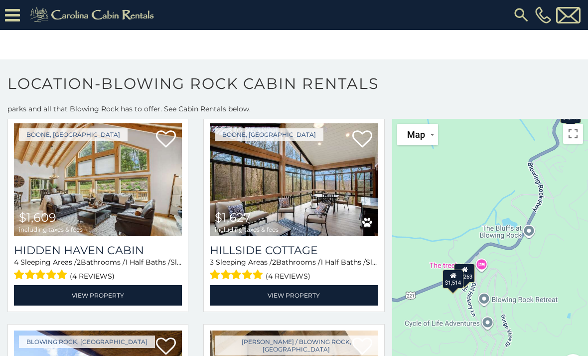
click at [475, 273] on div "$2,263" at bounding box center [464, 272] width 21 height 19
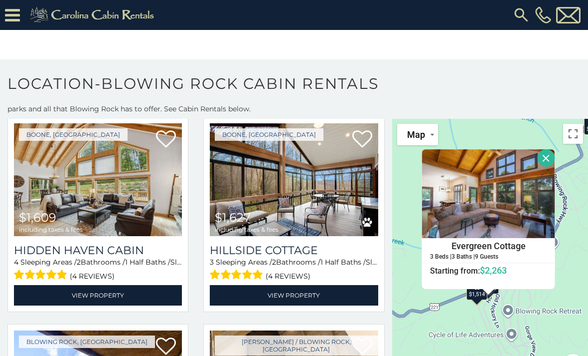
click at [548, 163] on button "Close" at bounding box center [546, 157] width 17 height 17
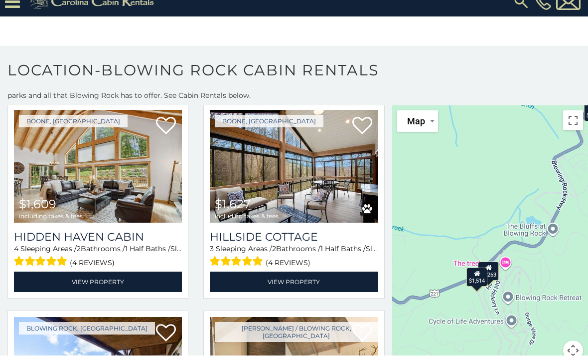
scroll to position [29, 0]
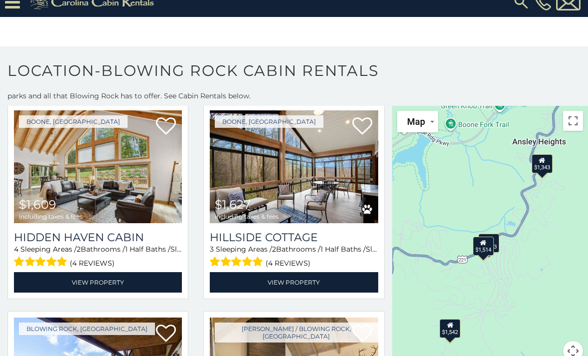
click at [455, 318] on div "$1,542" at bounding box center [450, 327] width 21 height 19
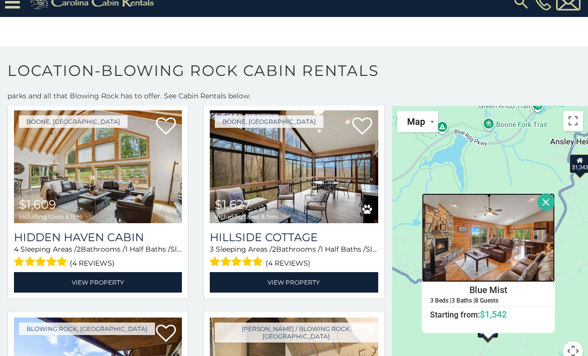
click at [492, 234] on img at bounding box center [488, 237] width 133 height 89
click at [546, 193] on button "Close" at bounding box center [546, 201] width 17 height 17
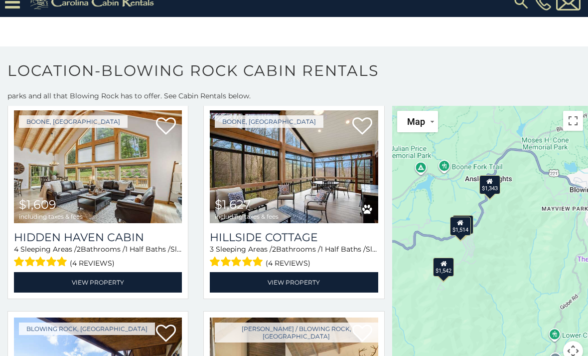
click at [576, 111] on button "Toggle fullscreen view" at bounding box center [573, 121] width 20 height 20
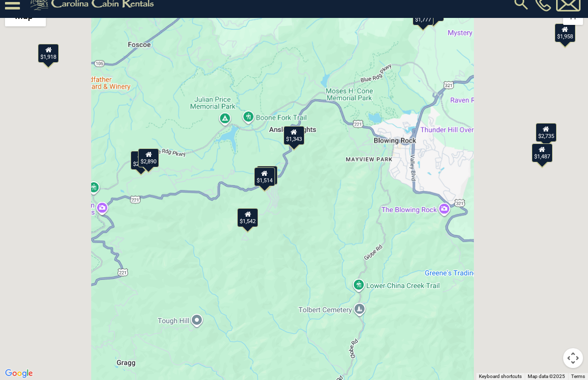
scroll to position [0, 0]
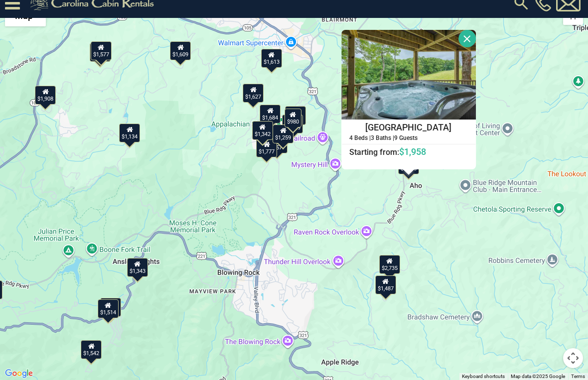
click at [476, 43] on button "Close" at bounding box center [467, 38] width 17 height 17
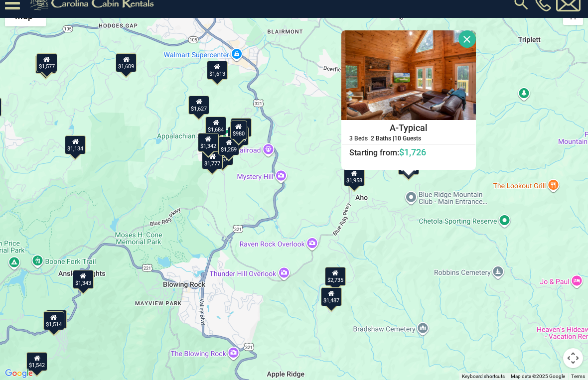
click at [476, 40] on button "Close" at bounding box center [467, 38] width 17 height 17
click at [394, 92] on img at bounding box center [409, 75] width 135 height 90
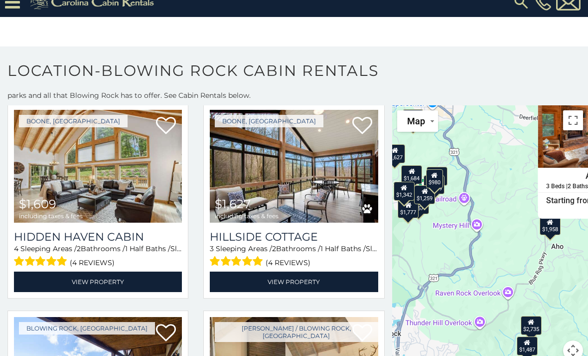
scroll to position [9, 0]
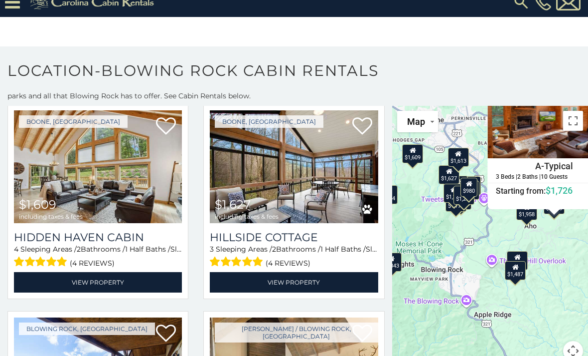
click at [577, 115] on button "Toggle fullscreen view" at bounding box center [573, 121] width 20 height 20
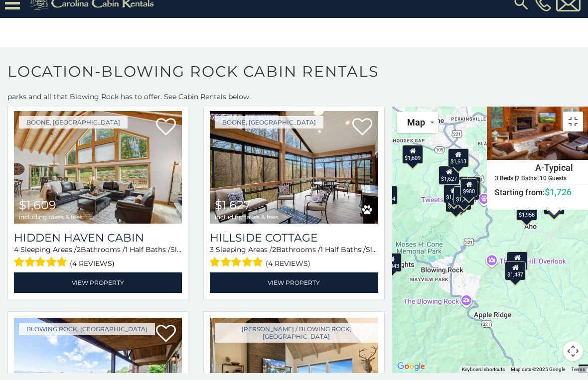
scroll to position [0, 0]
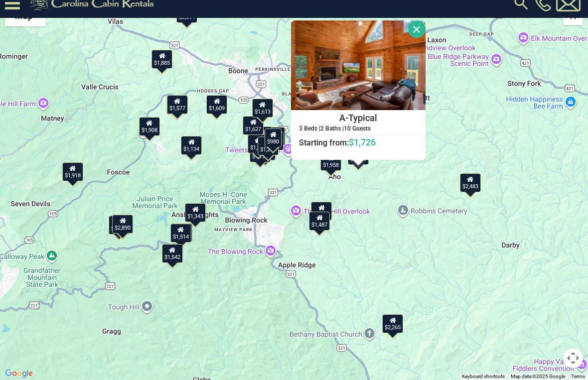
click at [426, 32] on button "Close" at bounding box center [416, 28] width 17 height 17
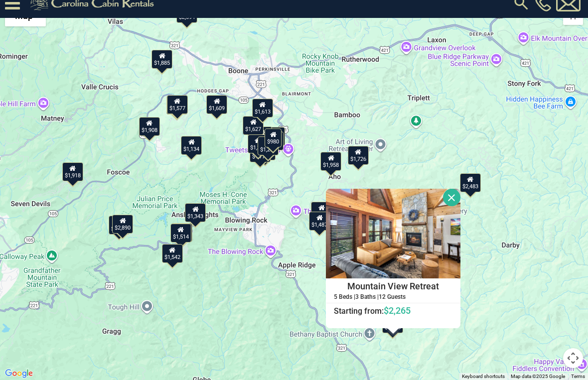
click at [461, 196] on button "Close" at bounding box center [451, 197] width 17 height 17
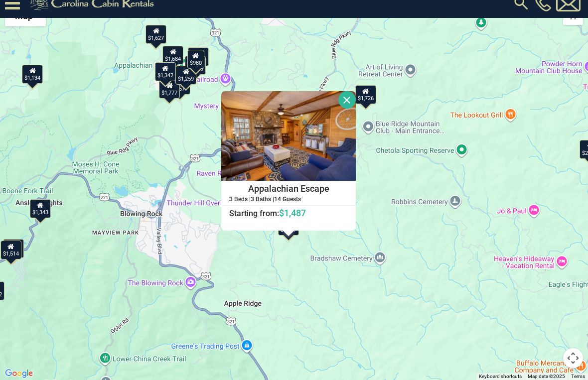
click at [316, 190] on h4 "Appalachian Escape" at bounding box center [289, 189] width 134 height 15
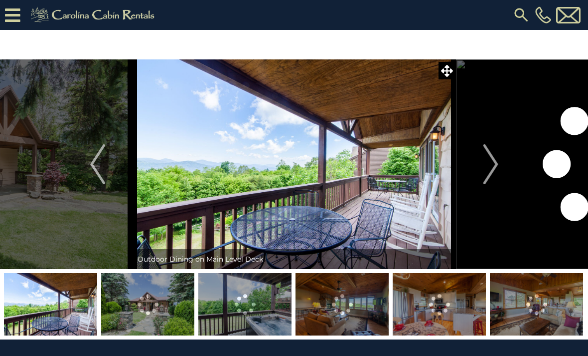
click at [493, 171] on img "Next" at bounding box center [490, 164] width 15 height 40
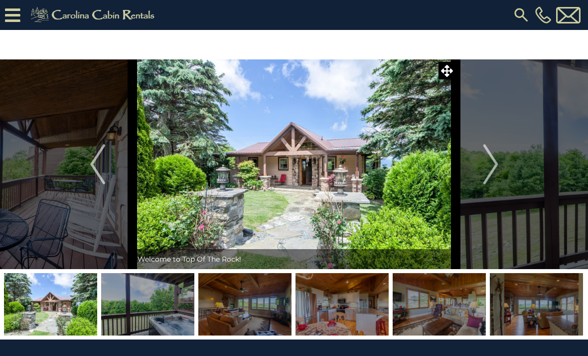
click at [492, 178] on img "Next" at bounding box center [490, 164] width 15 height 40
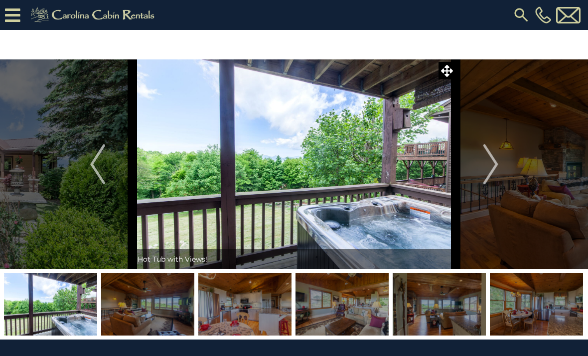
click at [484, 184] on button "Next" at bounding box center [491, 163] width 70 height 209
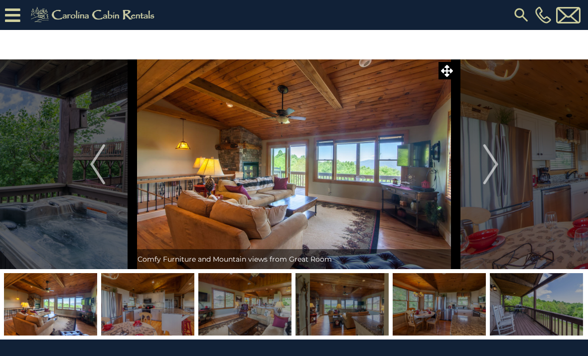
click at [481, 178] on button "Next" at bounding box center [491, 163] width 70 height 209
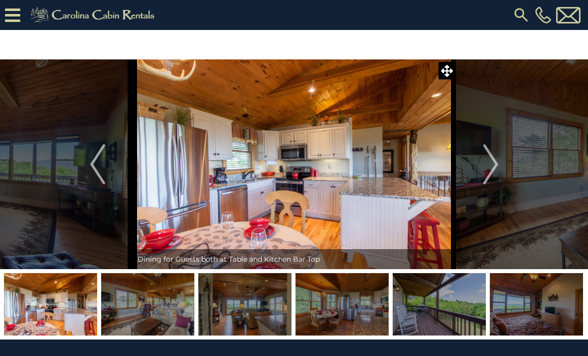
click at [485, 177] on img "Next" at bounding box center [490, 164] width 15 height 40
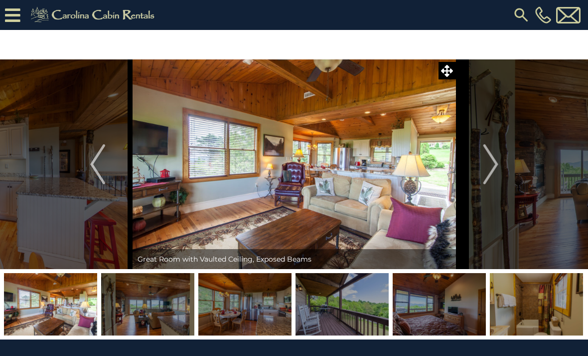
click at [482, 173] on button "Next" at bounding box center [491, 163] width 70 height 209
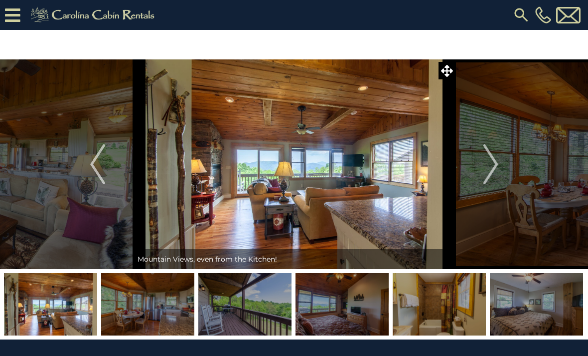
click at [479, 177] on button "Next" at bounding box center [491, 163] width 70 height 209
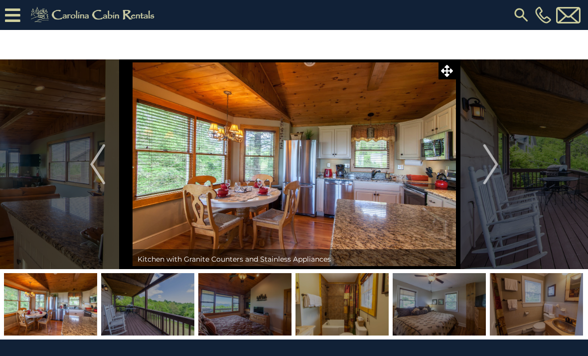
click at [478, 173] on button "Next" at bounding box center [491, 163] width 70 height 209
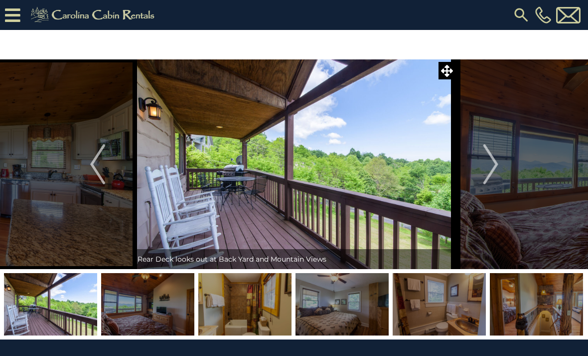
click at [477, 171] on button "Next" at bounding box center [491, 163] width 70 height 209
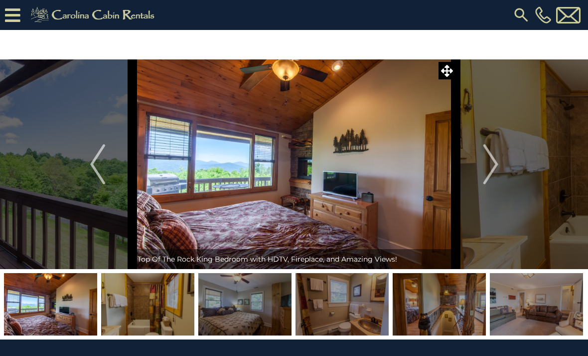
click at [474, 171] on button "Next" at bounding box center [491, 163] width 70 height 209
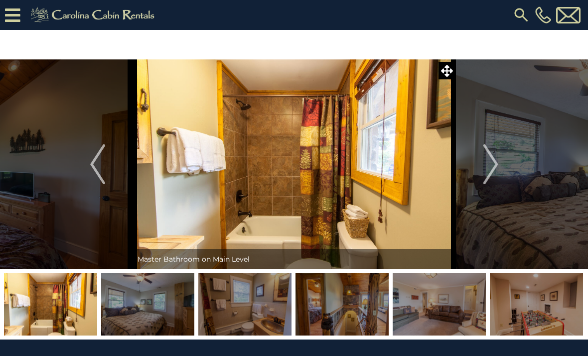
click at [473, 169] on button "Next" at bounding box center [491, 163] width 70 height 209
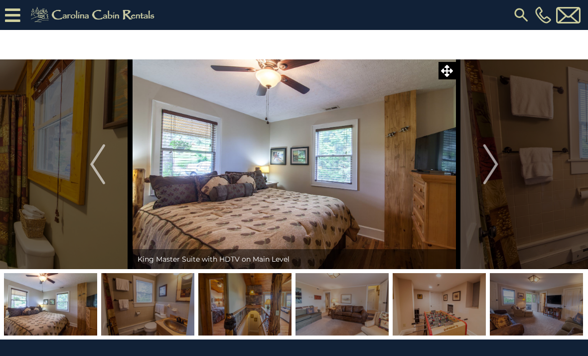
click at [474, 172] on button "Next" at bounding box center [491, 163] width 70 height 209
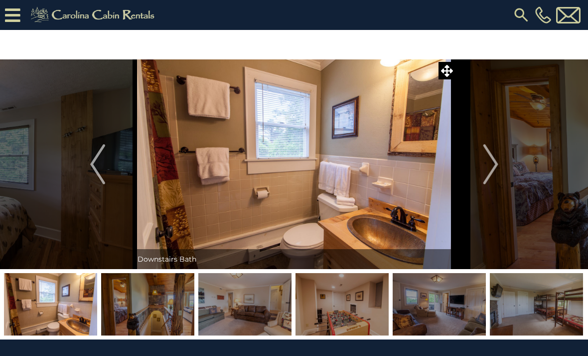
click at [471, 175] on button "Next" at bounding box center [491, 163] width 70 height 209
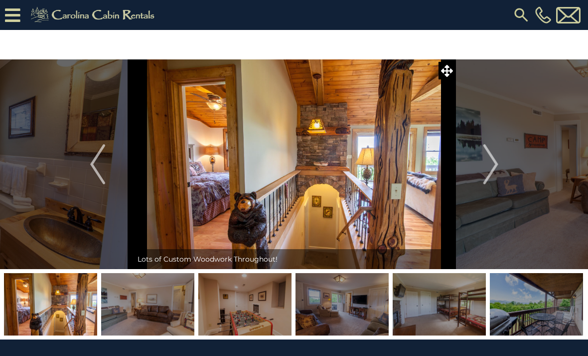
click at [467, 171] on button "Next" at bounding box center [491, 163] width 70 height 209
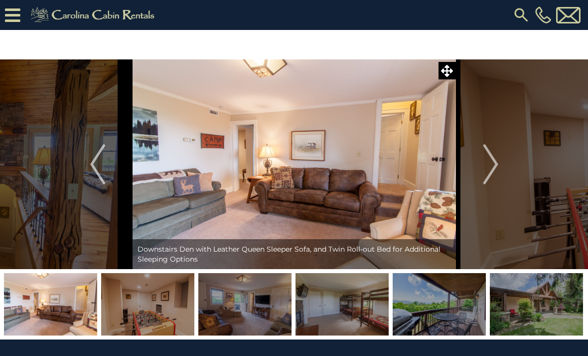
click at [466, 173] on button "Next" at bounding box center [491, 163] width 70 height 209
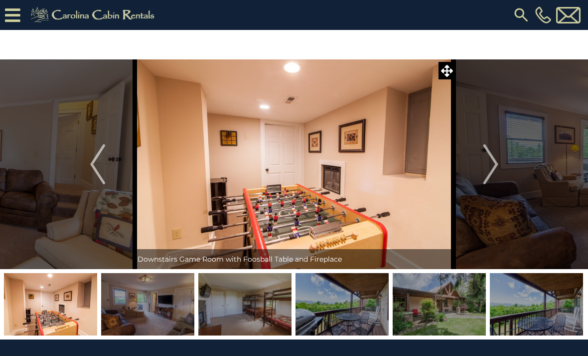
click at [467, 177] on button "Next" at bounding box center [491, 163] width 70 height 209
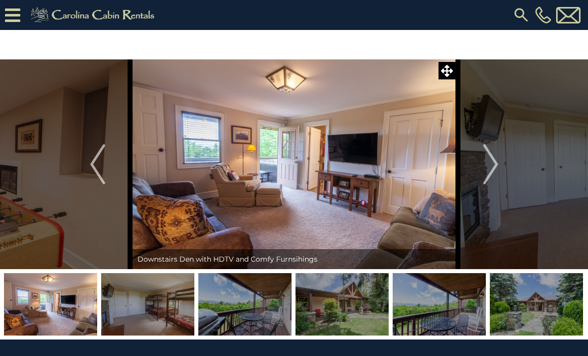
click at [461, 175] on button "Next" at bounding box center [491, 163] width 70 height 209
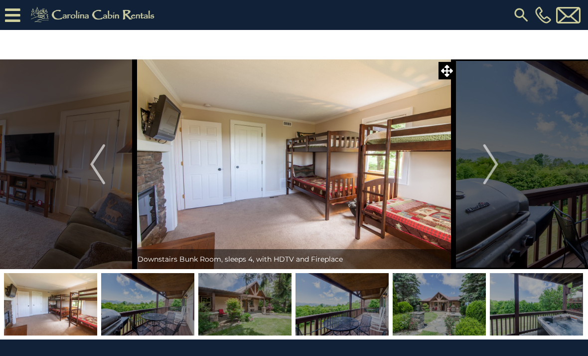
click at [467, 175] on button "Next" at bounding box center [491, 163] width 70 height 209
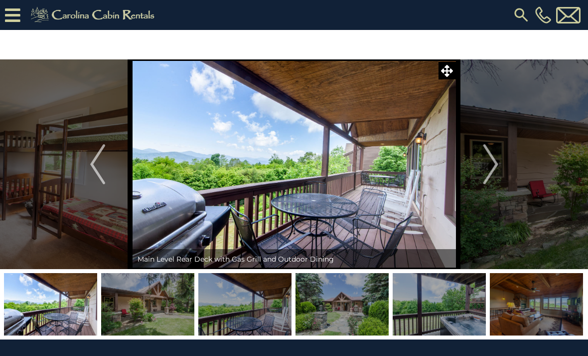
click at [466, 169] on button "Next" at bounding box center [491, 163] width 70 height 209
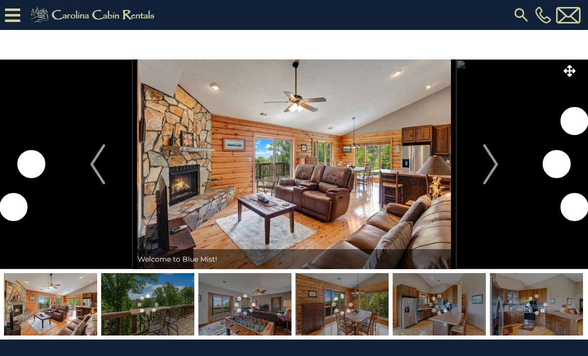
click at [490, 177] on img "Next" at bounding box center [490, 164] width 15 height 40
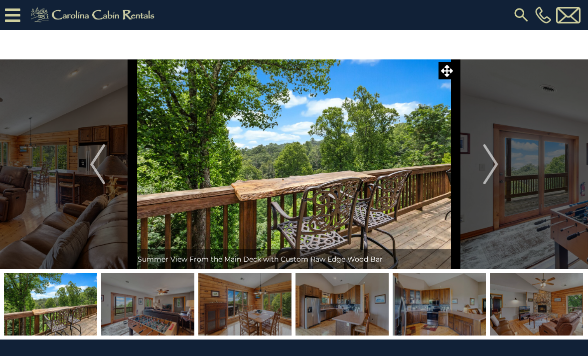
click at [494, 170] on img "Next" at bounding box center [490, 164] width 15 height 40
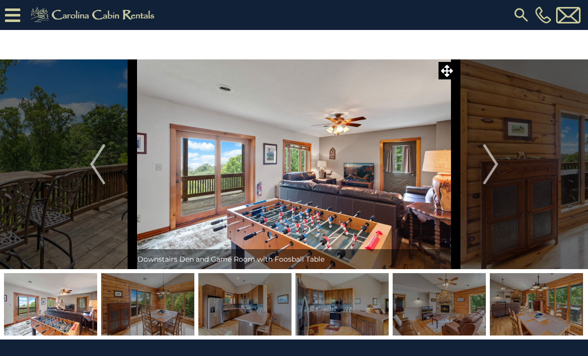
click at [500, 165] on button "Next" at bounding box center [491, 163] width 70 height 209
click at [491, 161] on img "Next" at bounding box center [490, 164] width 15 height 40
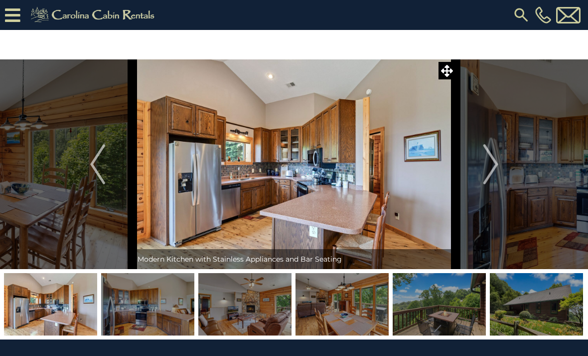
click at [501, 174] on button "Next" at bounding box center [491, 163] width 70 height 209
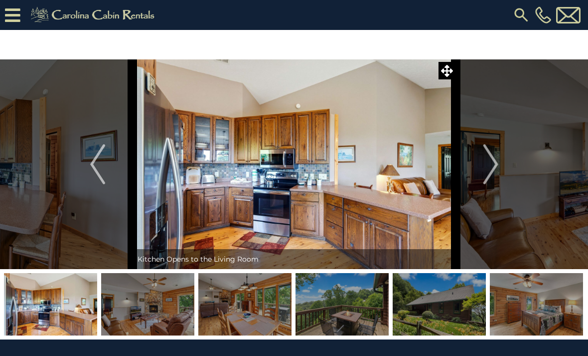
click at [494, 172] on img "Next" at bounding box center [490, 164] width 15 height 40
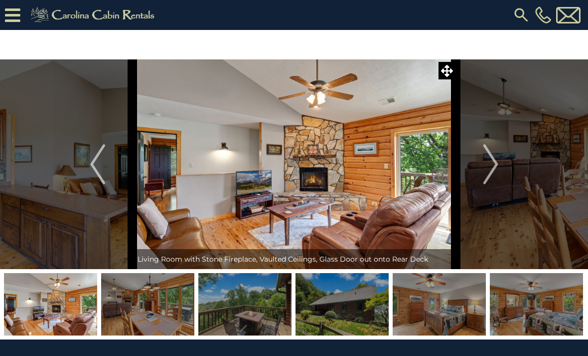
click at [495, 172] on img "Next" at bounding box center [490, 164] width 15 height 40
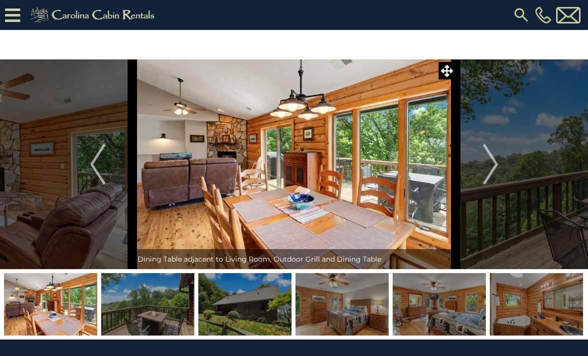
click at [493, 169] on img "Next" at bounding box center [490, 164] width 15 height 40
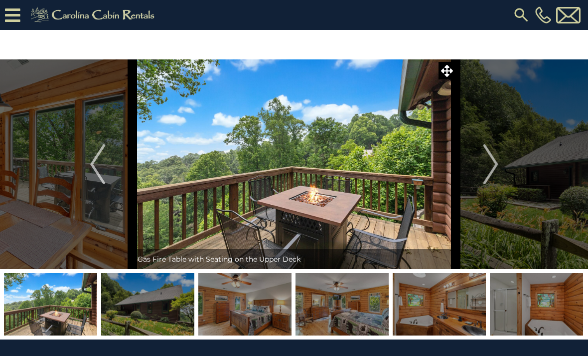
click at [494, 172] on img "Next" at bounding box center [490, 164] width 15 height 40
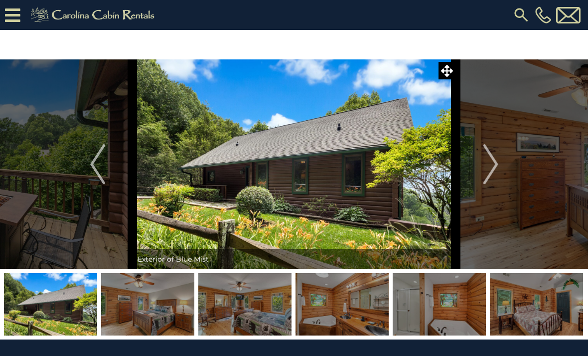
click at [494, 169] on img "Next" at bounding box center [490, 164] width 15 height 40
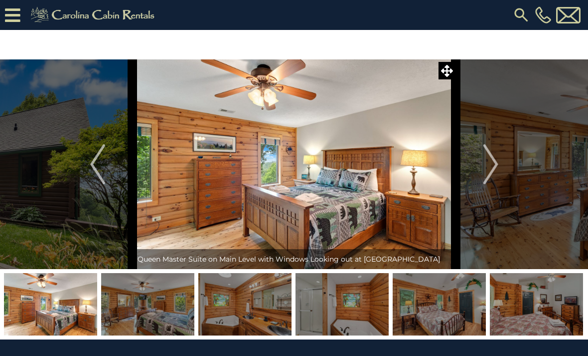
click at [494, 173] on img "Next" at bounding box center [490, 164] width 15 height 40
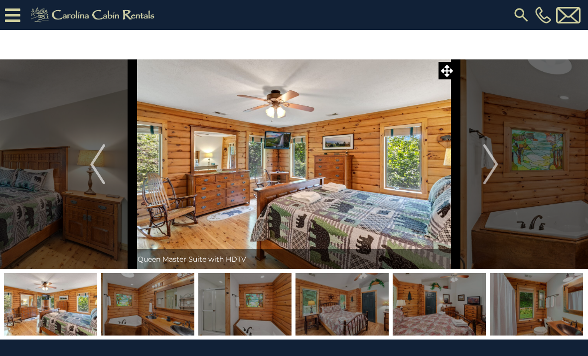
click at [497, 173] on img "Next" at bounding box center [490, 164] width 15 height 40
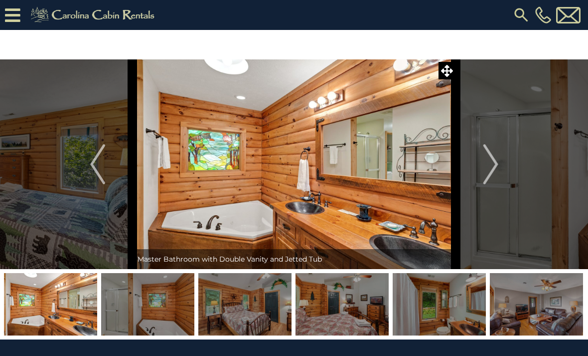
click at [498, 175] on img "Next" at bounding box center [490, 164] width 15 height 40
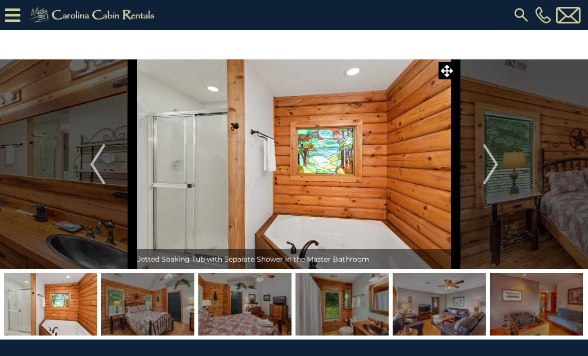
click at [497, 176] on img "Next" at bounding box center [490, 164] width 15 height 40
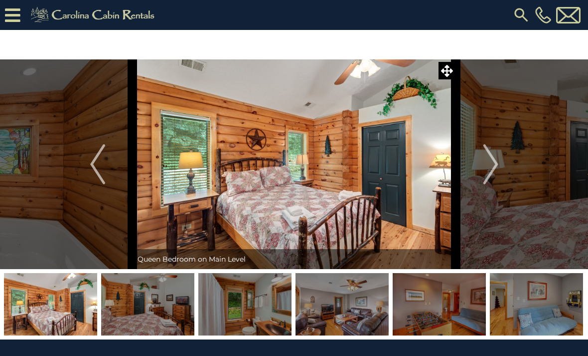
click at [491, 169] on img "Next" at bounding box center [490, 164] width 15 height 40
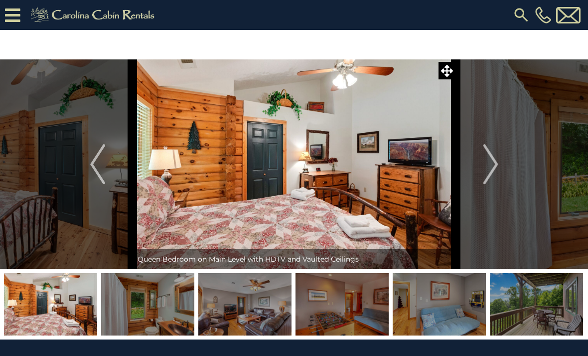
click at [491, 172] on img "Next" at bounding box center [490, 164] width 15 height 40
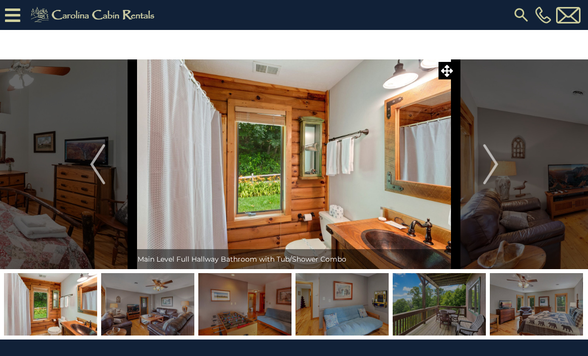
click at [492, 172] on img "Next" at bounding box center [490, 164] width 15 height 40
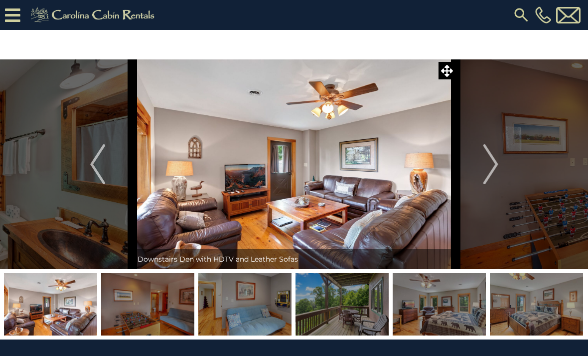
click at [492, 173] on img "Next" at bounding box center [490, 164] width 15 height 40
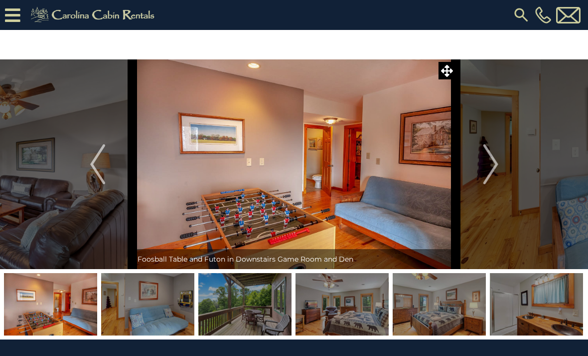
click at [492, 173] on img "Next" at bounding box center [490, 164] width 15 height 40
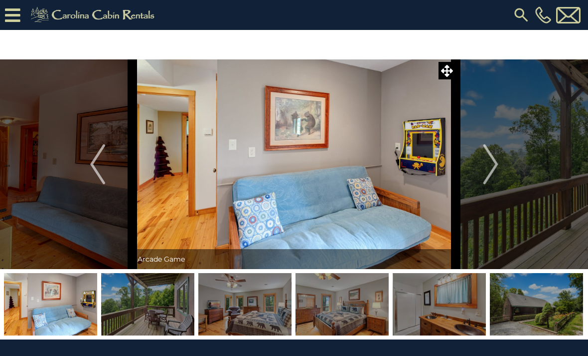
click at [492, 173] on img "Next" at bounding box center [490, 164] width 15 height 40
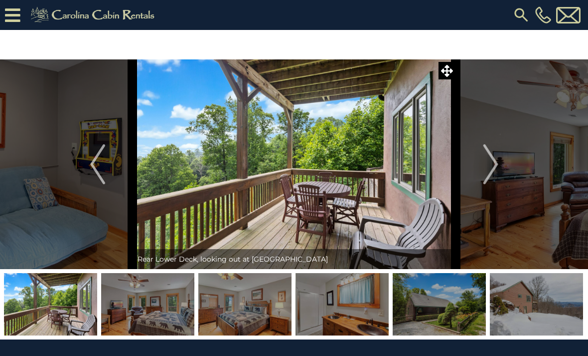
click at [493, 174] on img "Next" at bounding box center [490, 164] width 15 height 40
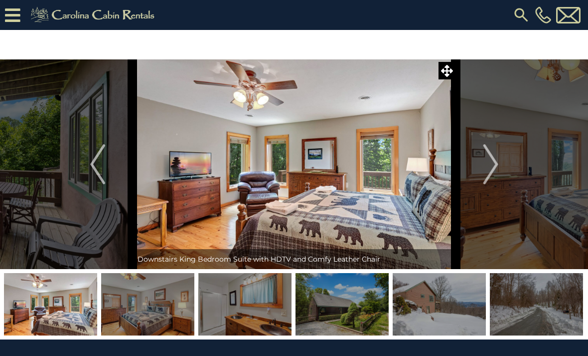
click at [491, 166] on img "Next" at bounding box center [490, 164] width 15 height 40
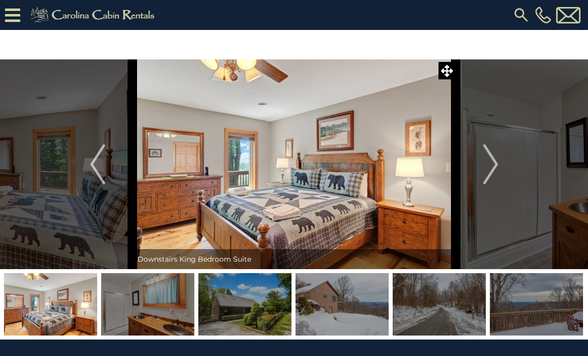
click at [493, 172] on img "Next" at bounding box center [490, 164] width 15 height 40
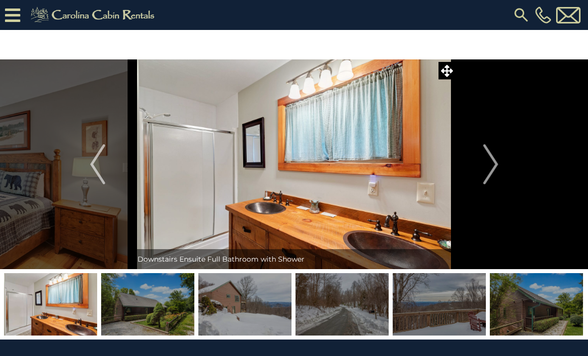
click at [490, 174] on img "Next" at bounding box center [490, 164] width 15 height 40
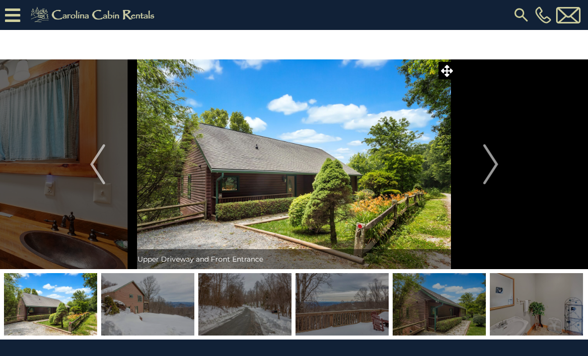
click at [490, 180] on img "Next" at bounding box center [490, 164] width 15 height 40
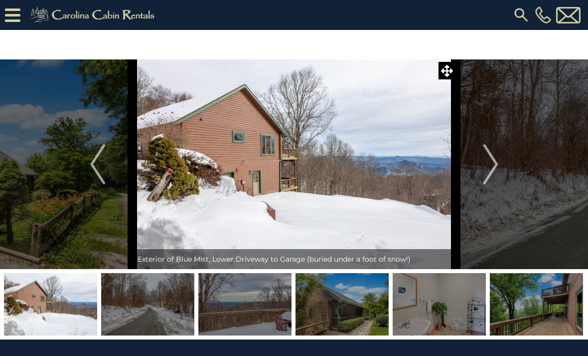
click at [490, 171] on img "Next" at bounding box center [490, 164] width 15 height 40
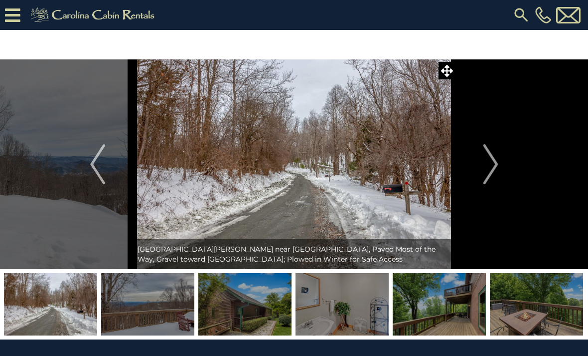
click at [479, 185] on button "Next" at bounding box center [491, 163] width 70 height 209
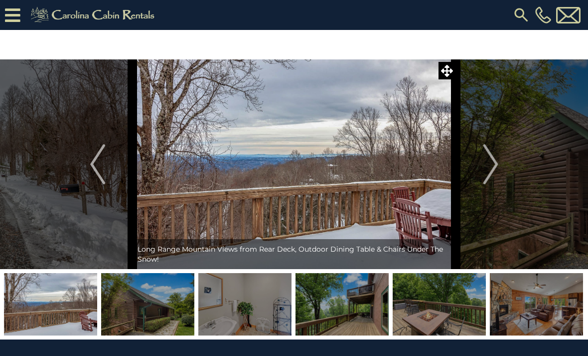
click at [473, 189] on button "Next" at bounding box center [491, 163] width 70 height 209
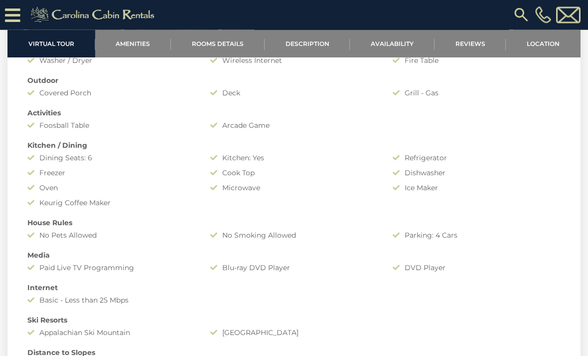
scroll to position [745, 0]
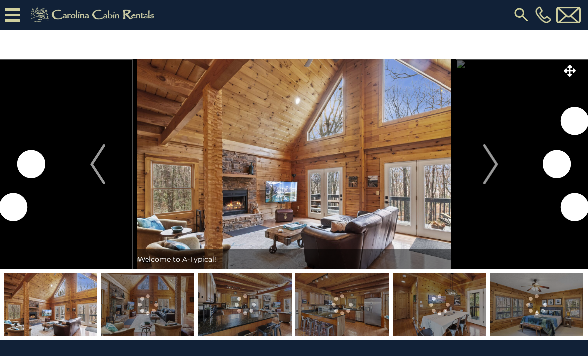
click at [493, 177] on img "Next" at bounding box center [490, 164] width 15 height 40
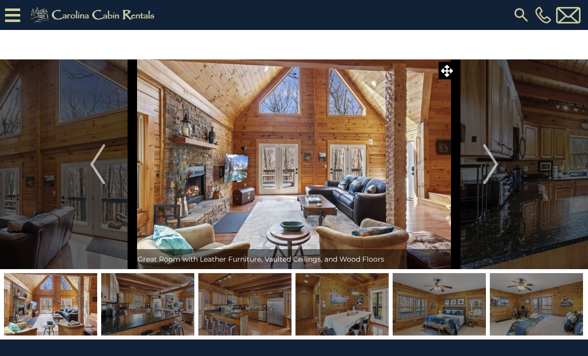
click at [496, 172] on img "Next" at bounding box center [490, 164] width 15 height 40
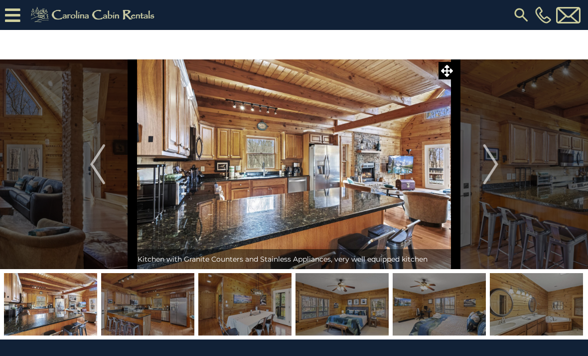
click at [503, 172] on button "Next" at bounding box center [491, 163] width 70 height 209
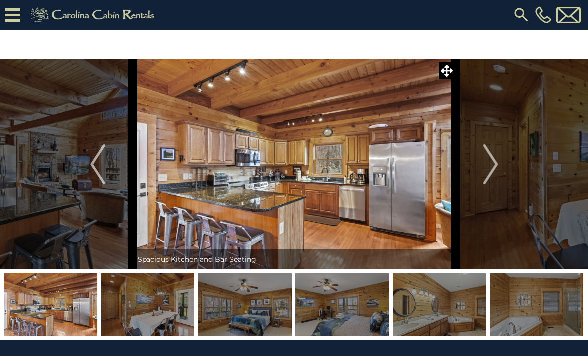
click at [503, 172] on button "Next" at bounding box center [491, 163] width 70 height 209
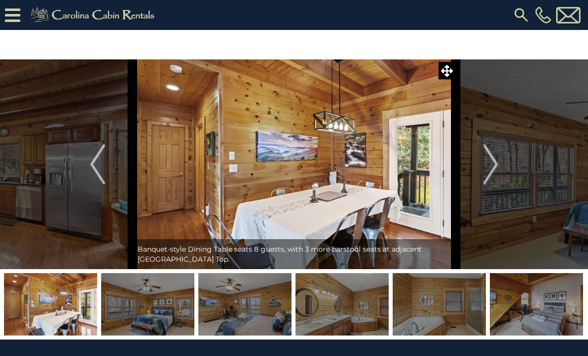
click at [496, 174] on img "Next" at bounding box center [490, 164] width 15 height 40
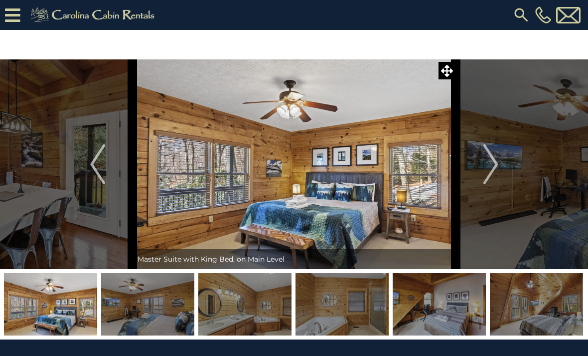
click at [492, 175] on img "Next" at bounding box center [490, 164] width 15 height 40
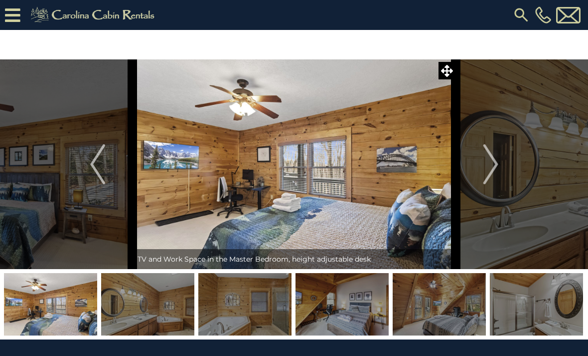
click at [494, 170] on img "Next" at bounding box center [490, 164] width 15 height 40
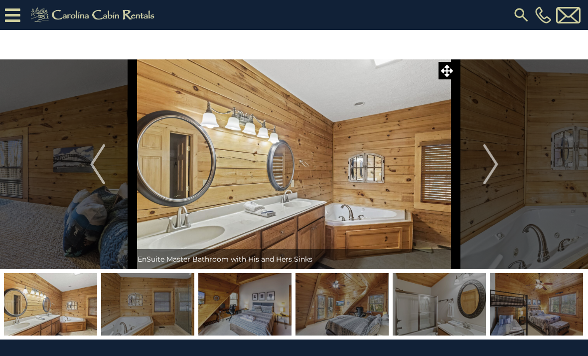
click at [494, 177] on img "Next" at bounding box center [490, 164] width 15 height 40
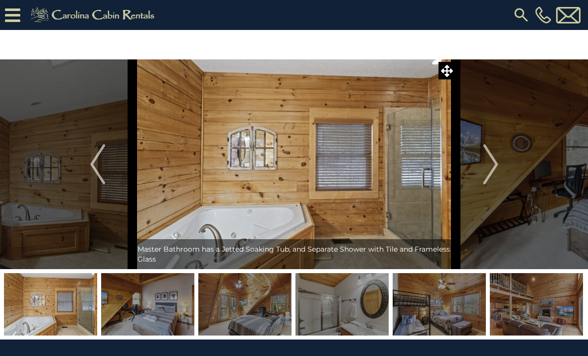
click at [493, 172] on img "Next" at bounding box center [490, 164] width 15 height 40
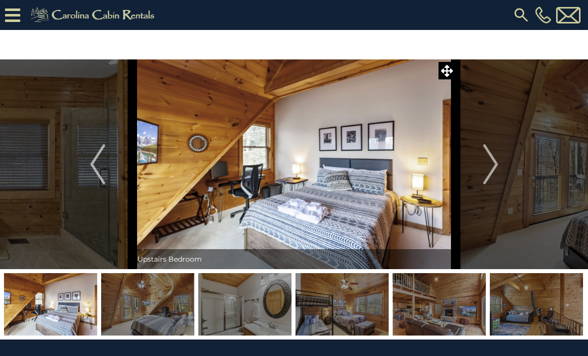
click at [494, 172] on img "Next" at bounding box center [490, 164] width 15 height 40
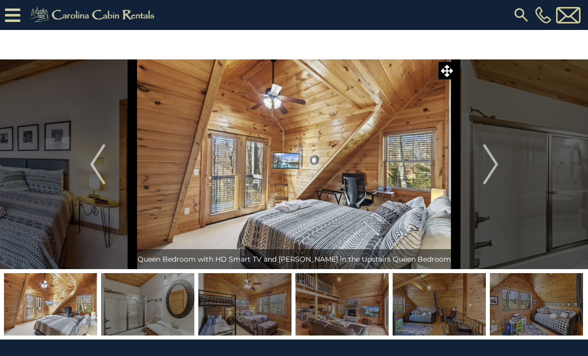
click at [492, 174] on img "Next" at bounding box center [490, 164] width 15 height 40
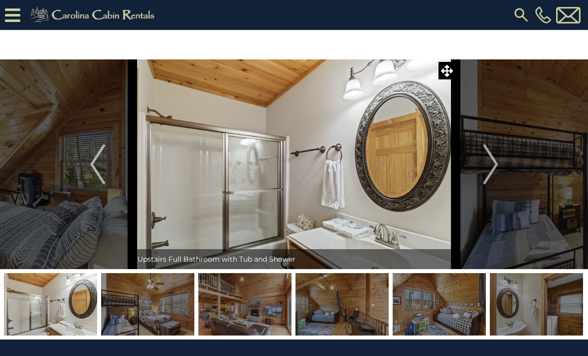
click at [496, 175] on img "Next" at bounding box center [490, 164] width 15 height 40
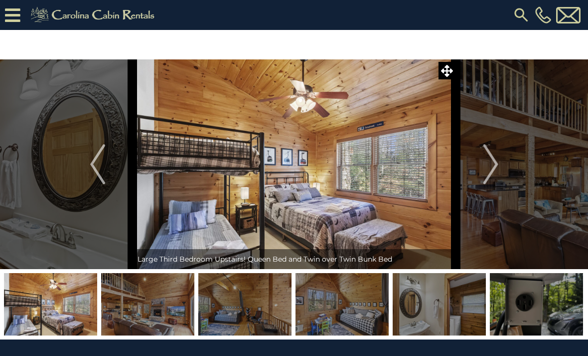
click at [494, 178] on img "Next" at bounding box center [490, 164] width 15 height 40
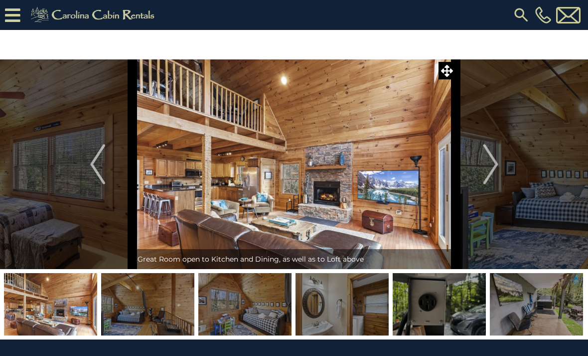
click at [498, 175] on img "Next" at bounding box center [490, 164] width 15 height 40
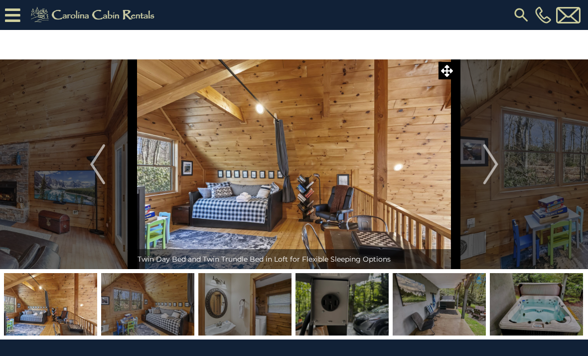
click at [496, 174] on img "Next" at bounding box center [490, 164] width 15 height 40
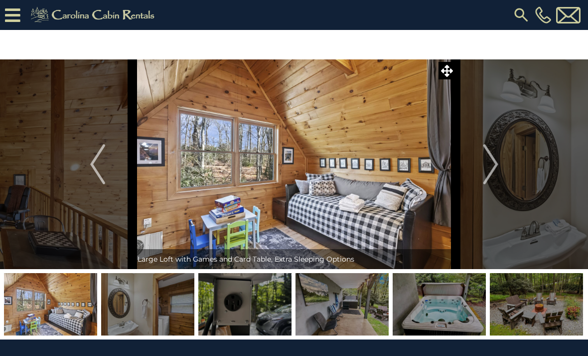
click at [498, 172] on img "Next" at bounding box center [490, 164] width 15 height 40
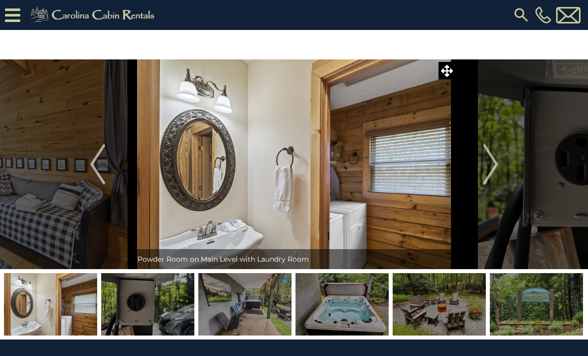
click at [500, 175] on button "Next" at bounding box center [491, 163] width 70 height 209
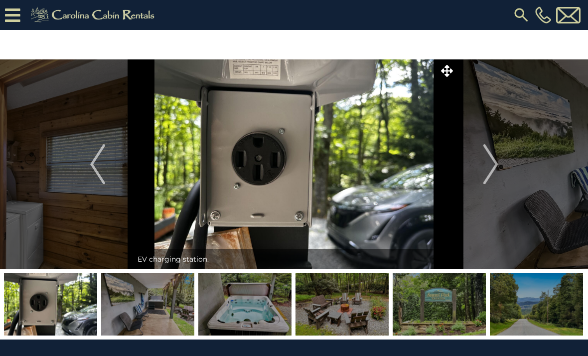
click at [492, 175] on img "Next" at bounding box center [490, 164] width 15 height 40
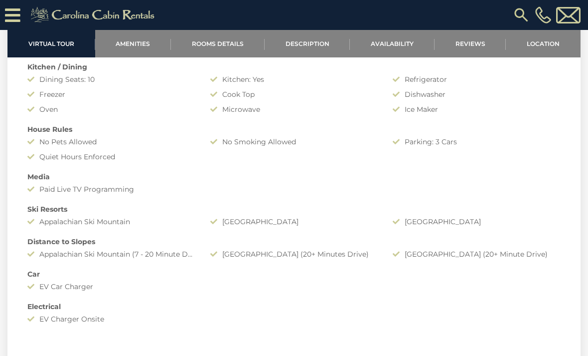
scroll to position [822, 0]
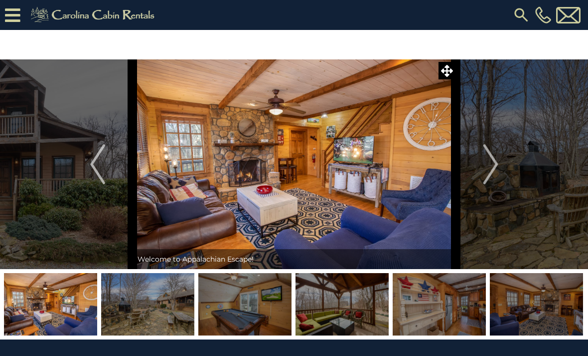
click at [496, 170] on img "Next" at bounding box center [490, 164] width 15 height 40
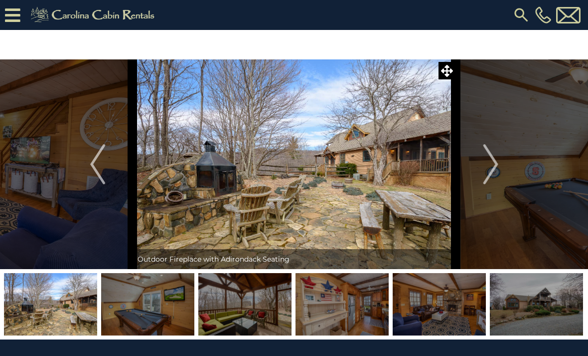
click at [497, 180] on img "Next" at bounding box center [490, 164] width 15 height 40
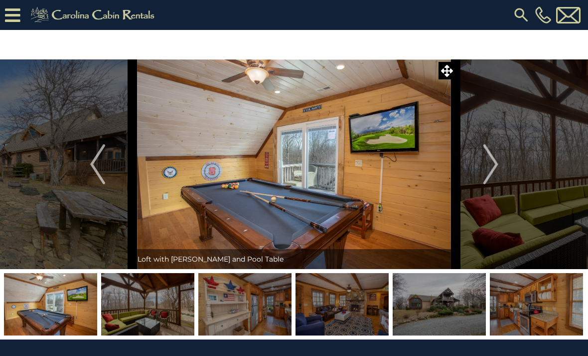
click at [498, 180] on img "Next" at bounding box center [490, 164] width 15 height 40
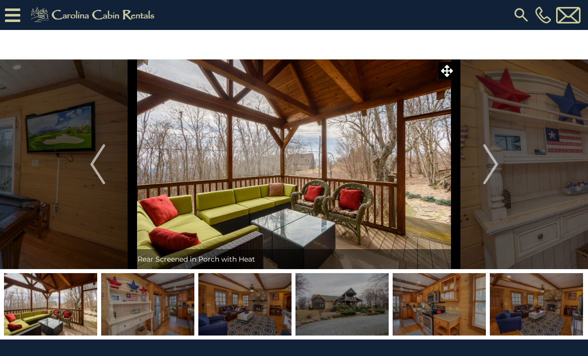
click at [497, 182] on img "Next" at bounding box center [490, 164] width 15 height 40
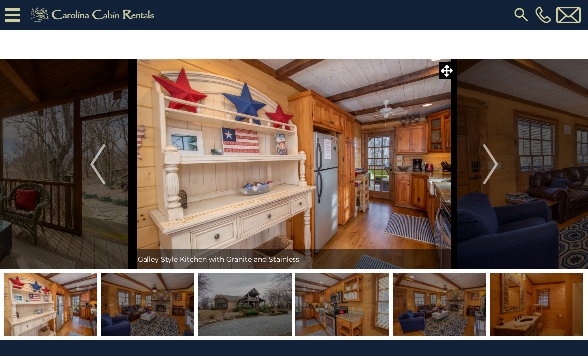
click at [493, 183] on img "Next" at bounding box center [490, 164] width 15 height 40
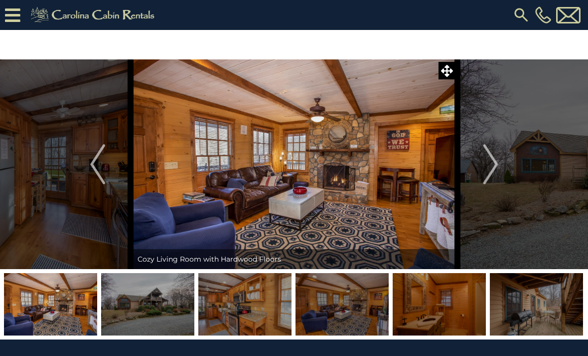
click at [494, 179] on img "Next" at bounding box center [490, 164] width 15 height 40
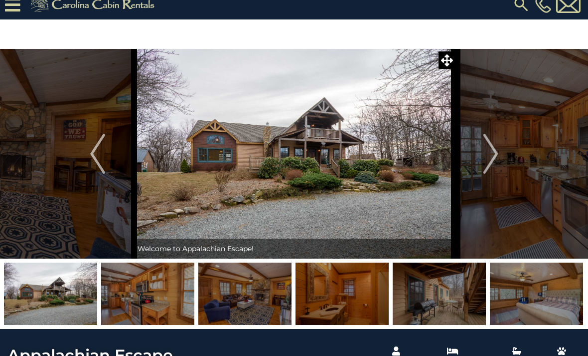
scroll to position [11, 0]
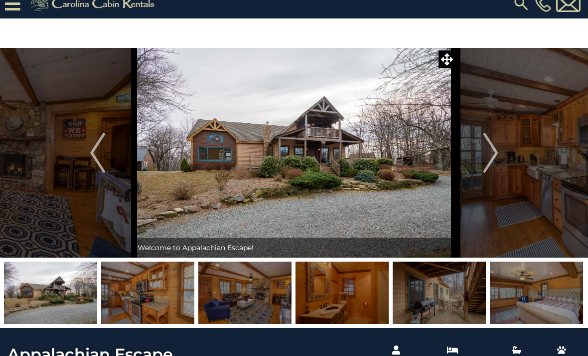
click at [408, 153] on img at bounding box center [295, 152] width 324 height 209
click at [443, 58] on icon at bounding box center [447, 59] width 12 height 12
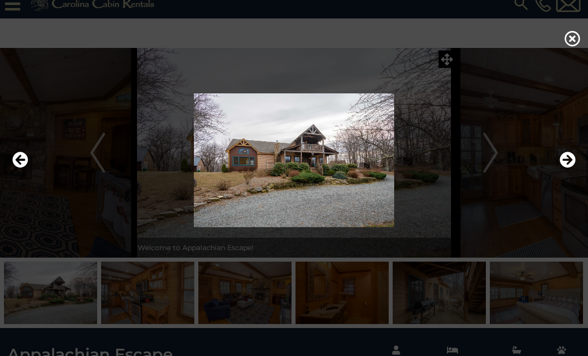
click at [453, 62] on div at bounding box center [293, 159] width 573 height 213
click at [450, 63] on div at bounding box center [293, 159] width 573 height 213
click at [381, 157] on img at bounding box center [294, 160] width 568 height 134
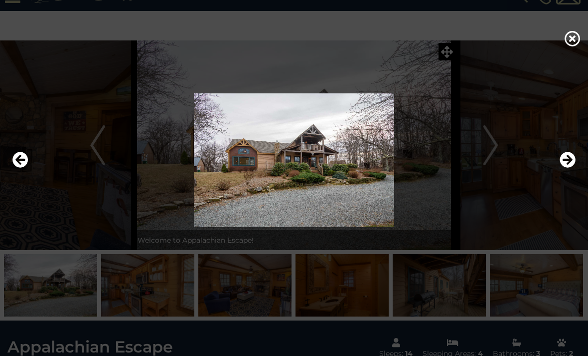
scroll to position [19, 0]
click at [504, 144] on img at bounding box center [294, 160] width 568 height 134
click at [573, 42] on icon at bounding box center [573, 38] width 16 height 16
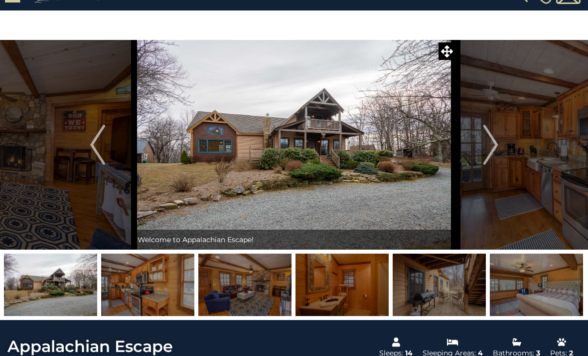
click at [494, 153] on img "Next" at bounding box center [490, 145] width 15 height 40
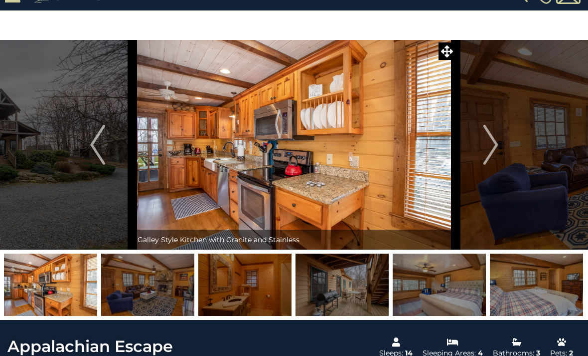
click at [494, 160] on img "Next" at bounding box center [490, 145] width 15 height 40
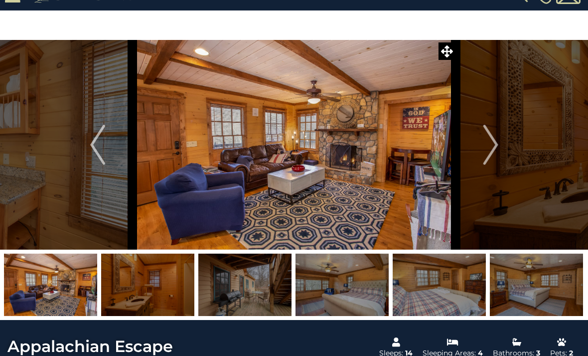
click at [494, 150] on img "Next" at bounding box center [490, 145] width 15 height 40
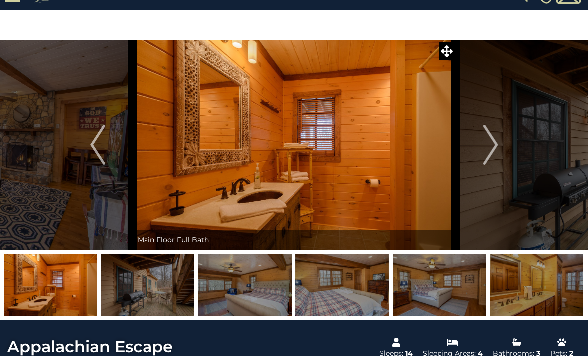
click at [493, 153] on img "Next" at bounding box center [490, 145] width 15 height 40
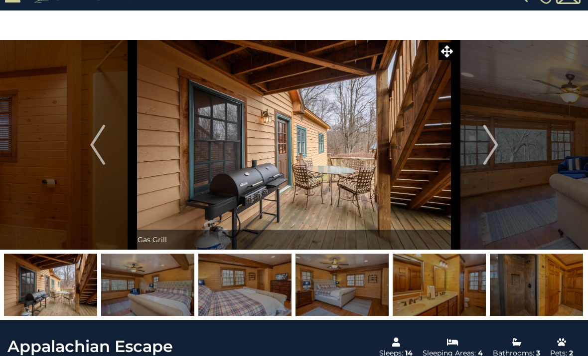
click at [493, 153] on img "Next" at bounding box center [490, 145] width 15 height 40
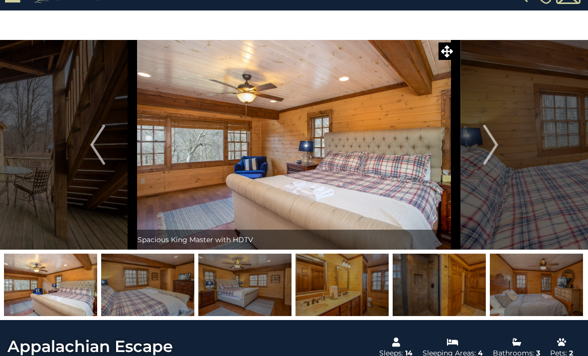
click at [493, 154] on img "Next" at bounding box center [490, 145] width 15 height 40
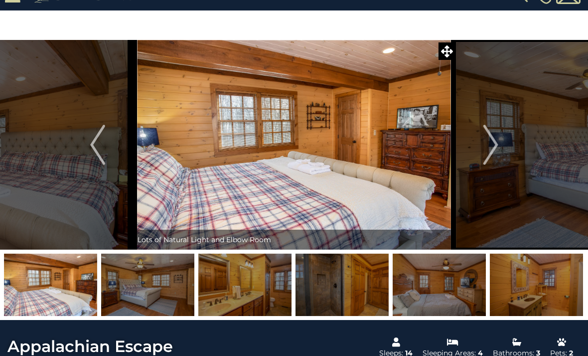
click at [493, 152] on img "Next" at bounding box center [490, 145] width 15 height 40
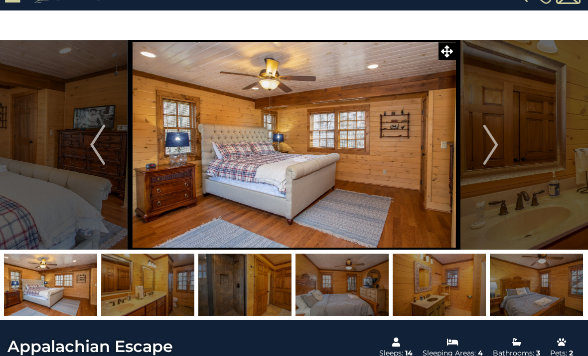
click at [493, 152] on img "Next" at bounding box center [490, 145] width 15 height 40
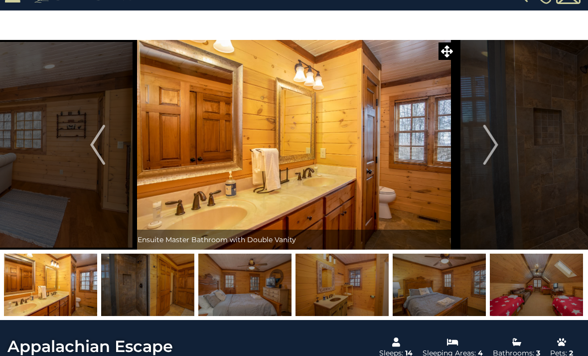
click at [493, 153] on img "Next" at bounding box center [490, 145] width 15 height 40
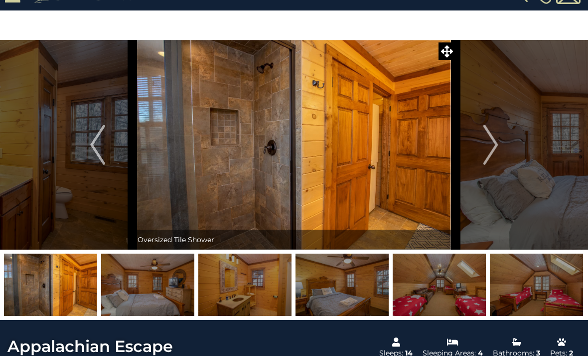
click at [492, 152] on img "Next" at bounding box center [490, 145] width 15 height 40
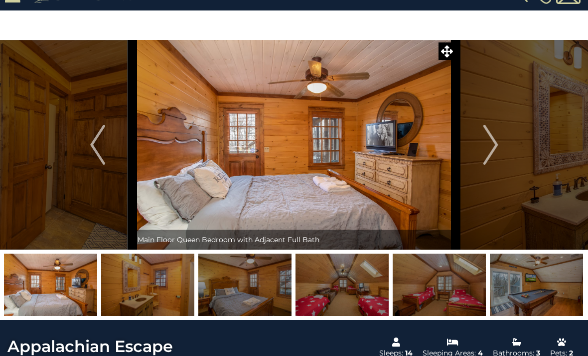
click at [492, 152] on img "Next" at bounding box center [490, 145] width 15 height 40
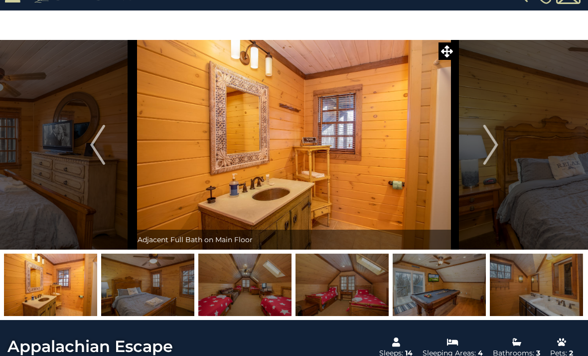
click at [492, 152] on img "Next" at bounding box center [490, 145] width 15 height 40
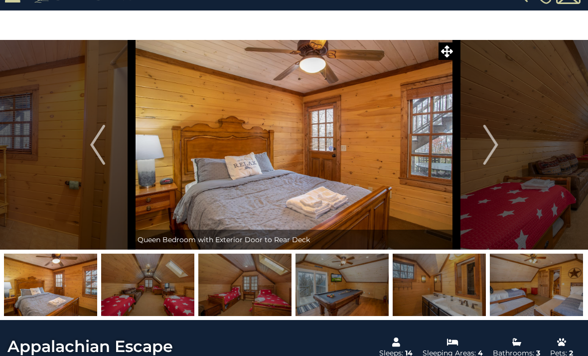
click at [492, 153] on img "Next" at bounding box center [490, 145] width 15 height 40
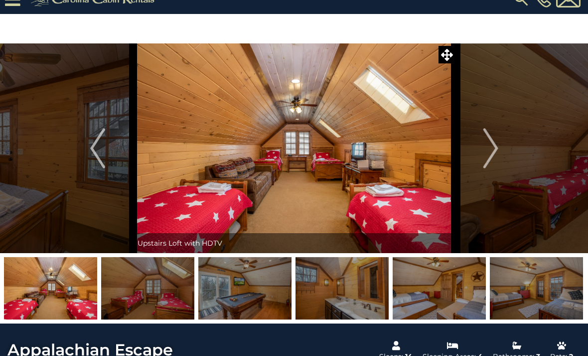
scroll to position [15, 0]
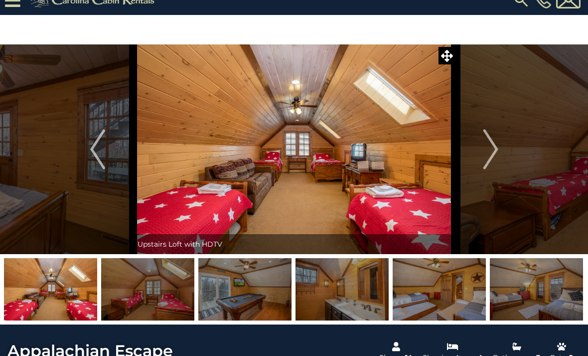
click at [388, 178] on img at bounding box center [295, 148] width 324 height 209
click at [377, 148] on img at bounding box center [295, 148] width 324 height 209
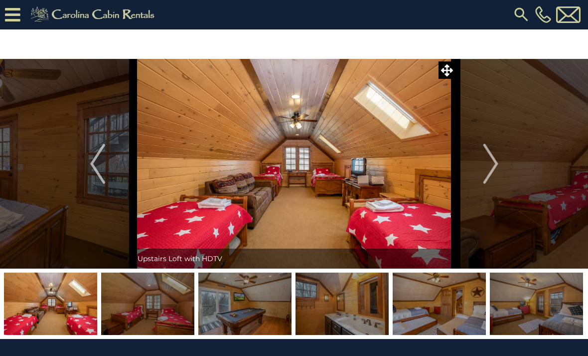
scroll to position [2, 0]
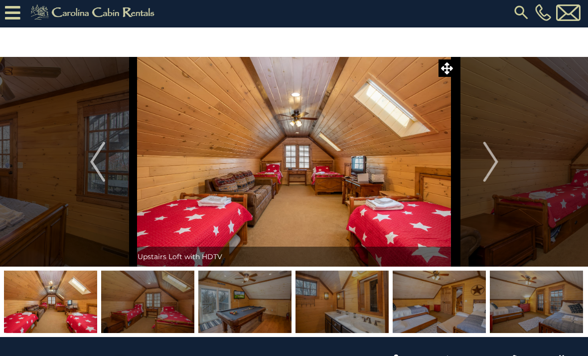
click at [497, 172] on img "Next" at bounding box center [490, 162] width 15 height 40
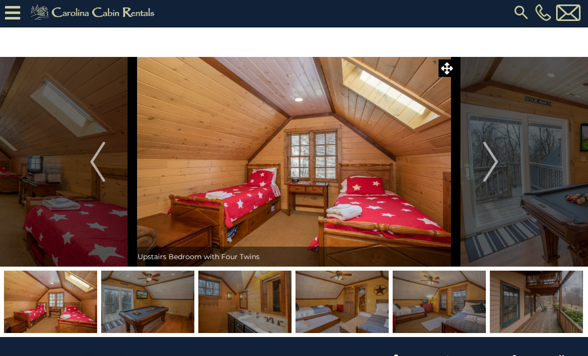
click at [494, 174] on img "Next" at bounding box center [490, 162] width 15 height 40
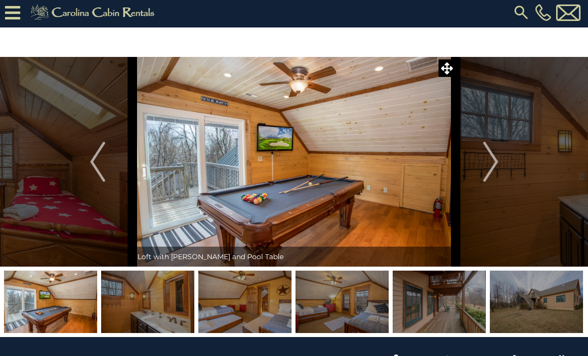
click at [494, 177] on img "Next" at bounding box center [490, 162] width 15 height 40
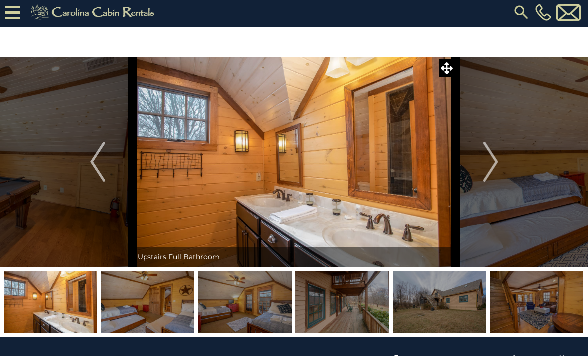
click at [493, 176] on img "Next" at bounding box center [490, 162] width 15 height 40
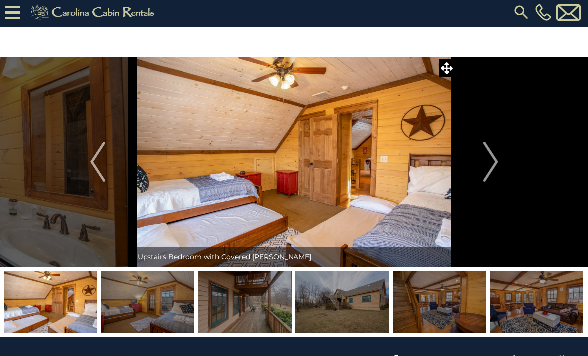
click at [494, 179] on img "Next" at bounding box center [490, 162] width 15 height 40
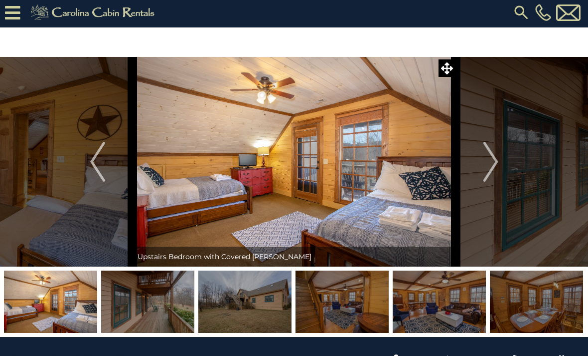
click at [493, 177] on img "Next" at bounding box center [490, 162] width 15 height 40
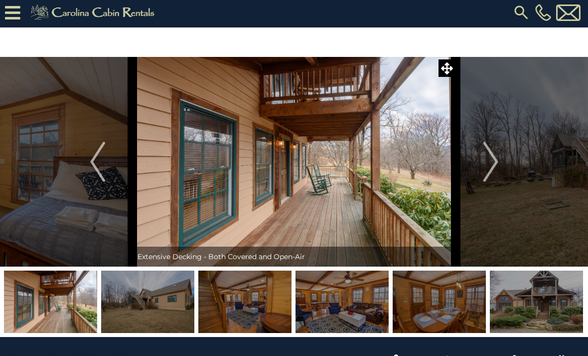
click at [494, 173] on img "Next" at bounding box center [490, 162] width 15 height 40
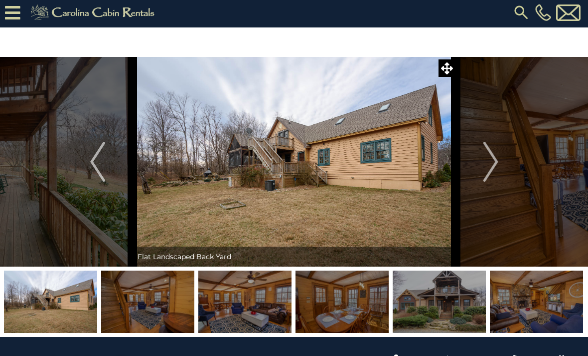
click at [493, 173] on img "Next" at bounding box center [490, 162] width 15 height 40
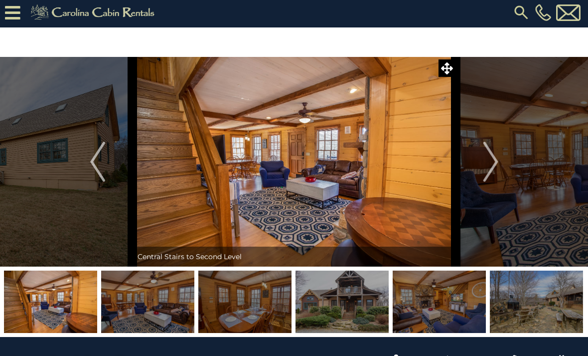
click at [491, 176] on img "Next" at bounding box center [490, 162] width 15 height 40
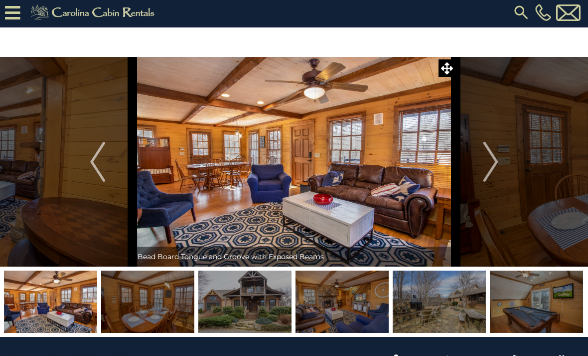
click at [491, 176] on img "Next" at bounding box center [490, 162] width 15 height 40
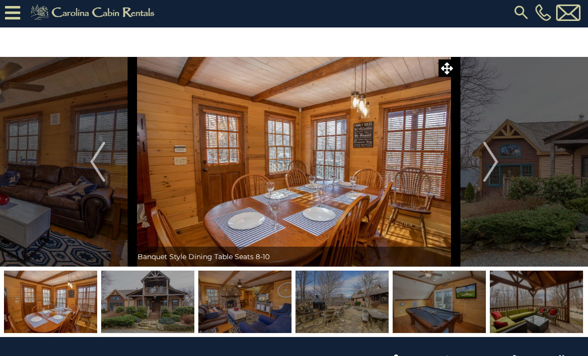
click at [490, 177] on img "Next" at bounding box center [490, 162] width 15 height 40
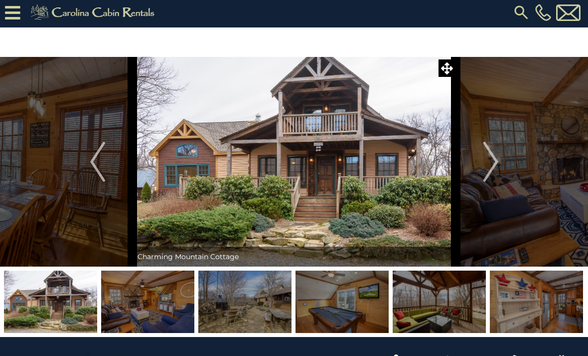
click at [490, 178] on img "Next" at bounding box center [490, 162] width 15 height 40
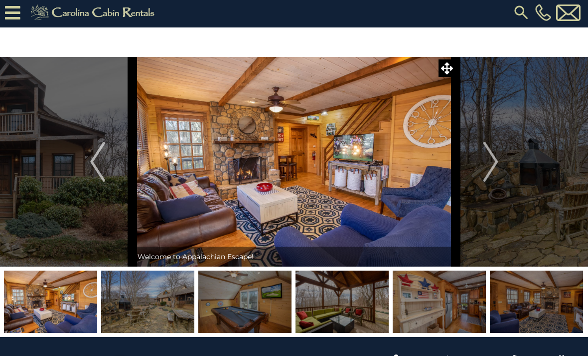
click at [490, 179] on img "Next" at bounding box center [490, 162] width 15 height 40
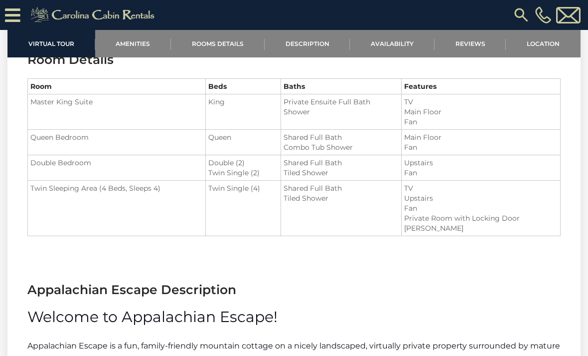
scroll to position [1107, 0]
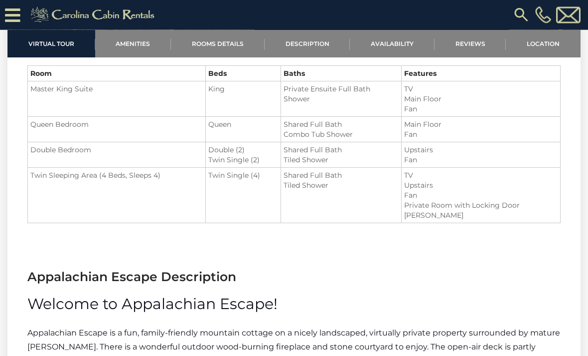
click at [535, 270] on h3 "Appalachian Escape Description" at bounding box center [294, 276] width 534 height 17
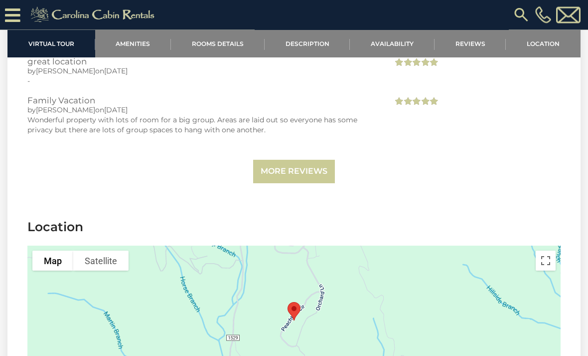
scroll to position [2181, 0]
click at [305, 164] on link "More Reviews" at bounding box center [294, 171] width 82 height 23
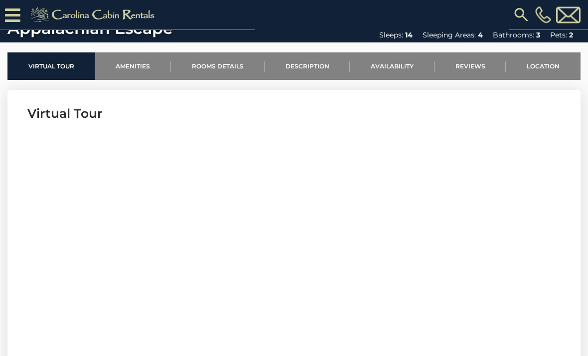
scroll to position [307, 0]
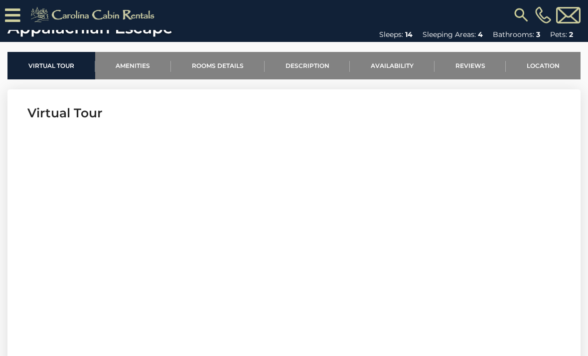
click at [393, 66] on link "Availability" at bounding box center [392, 65] width 85 height 27
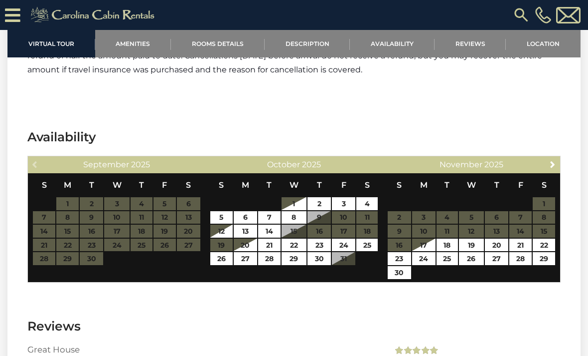
scroll to position [1813, 0]
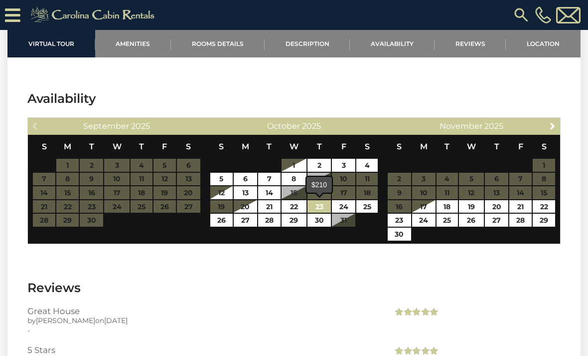
click at [320, 205] on link "23" at bounding box center [319, 206] width 23 height 13
type input "**********"
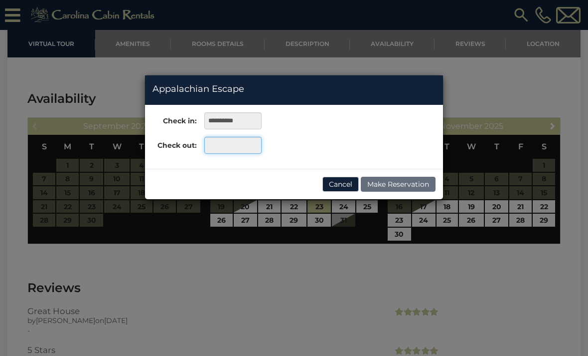
click at [233, 145] on input "text" at bounding box center [232, 145] width 57 height 17
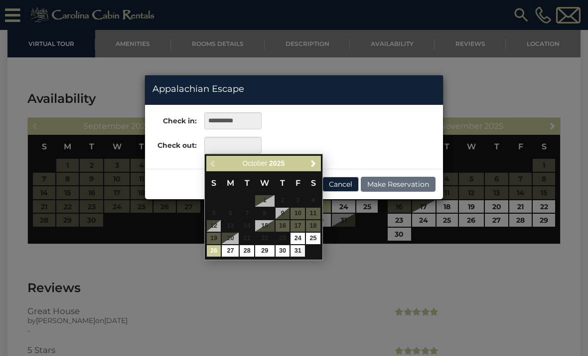
click at [220, 250] on link "26" at bounding box center [214, 250] width 14 height 11
type input "**********"
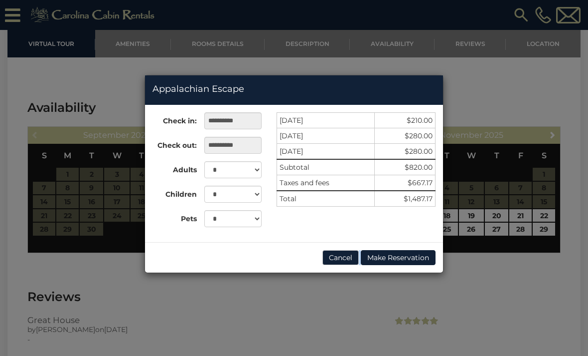
scroll to position [1804, 0]
click at [254, 171] on select "* * * * * * * * * ** ** ** ** **" at bounding box center [232, 169] width 57 height 17
select select "*"
click at [250, 193] on select "* * * * * * * * * * ** ** ** ** **" at bounding box center [232, 193] width 57 height 17
select select "*"
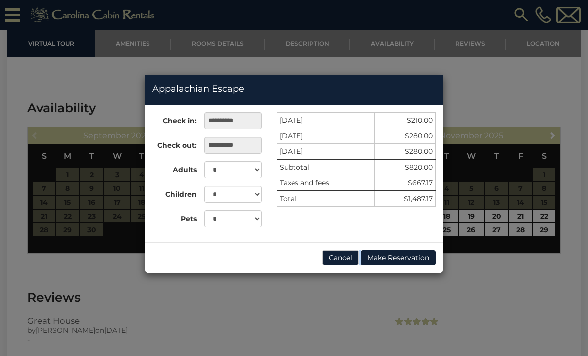
click at [396, 257] on button "Make Reservation" at bounding box center [398, 257] width 75 height 15
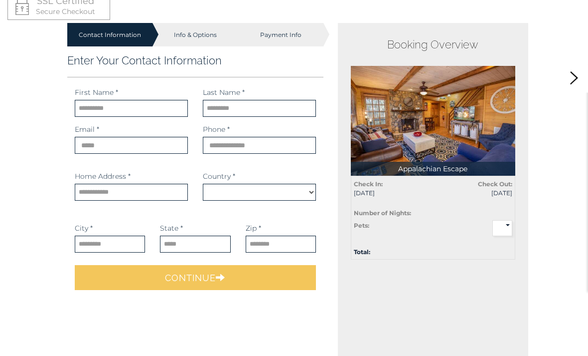
select select "*********"
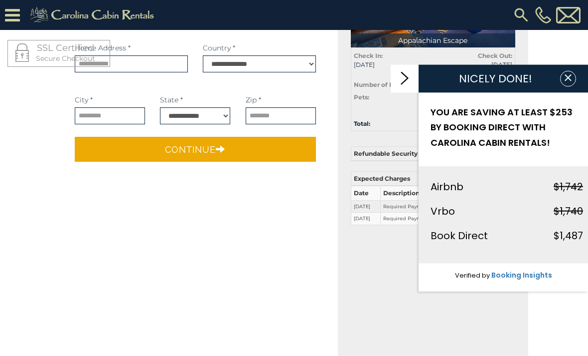
scroll to position [144, 0]
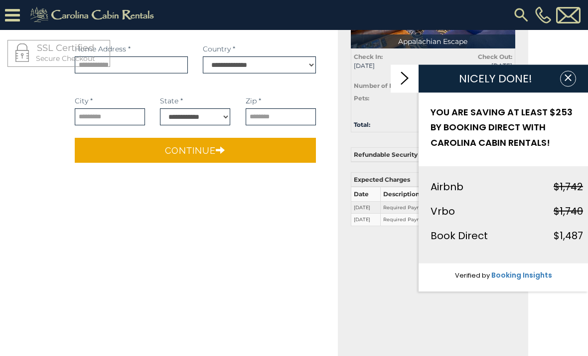
click at [568, 82] on icon "button" at bounding box center [568, 77] width 10 height 10
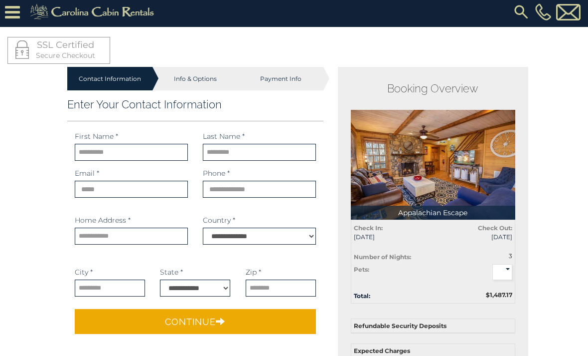
scroll to position [0, 0]
